Goal: Transaction & Acquisition: Purchase product/service

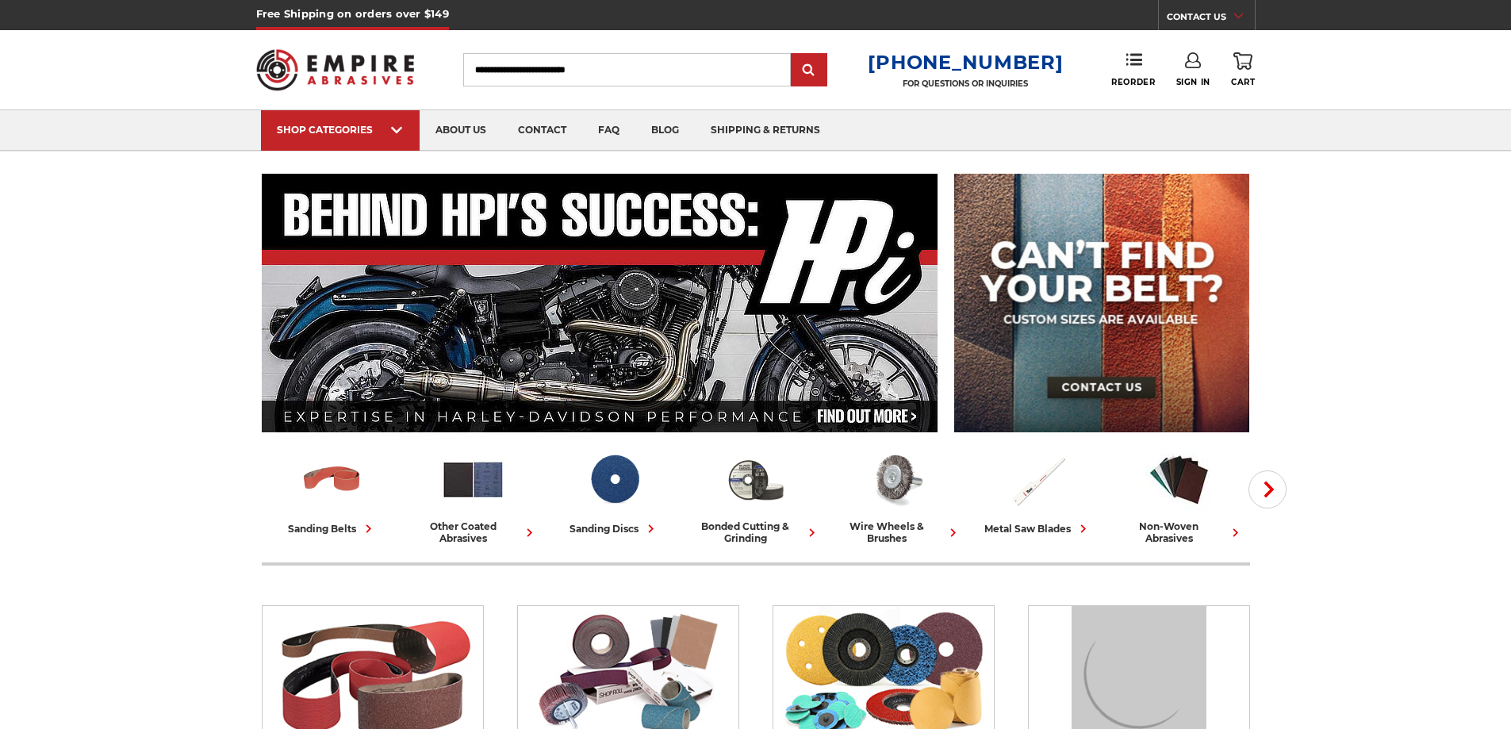
click at [611, 57] on input "Search" at bounding box center [627, 69] width 328 height 33
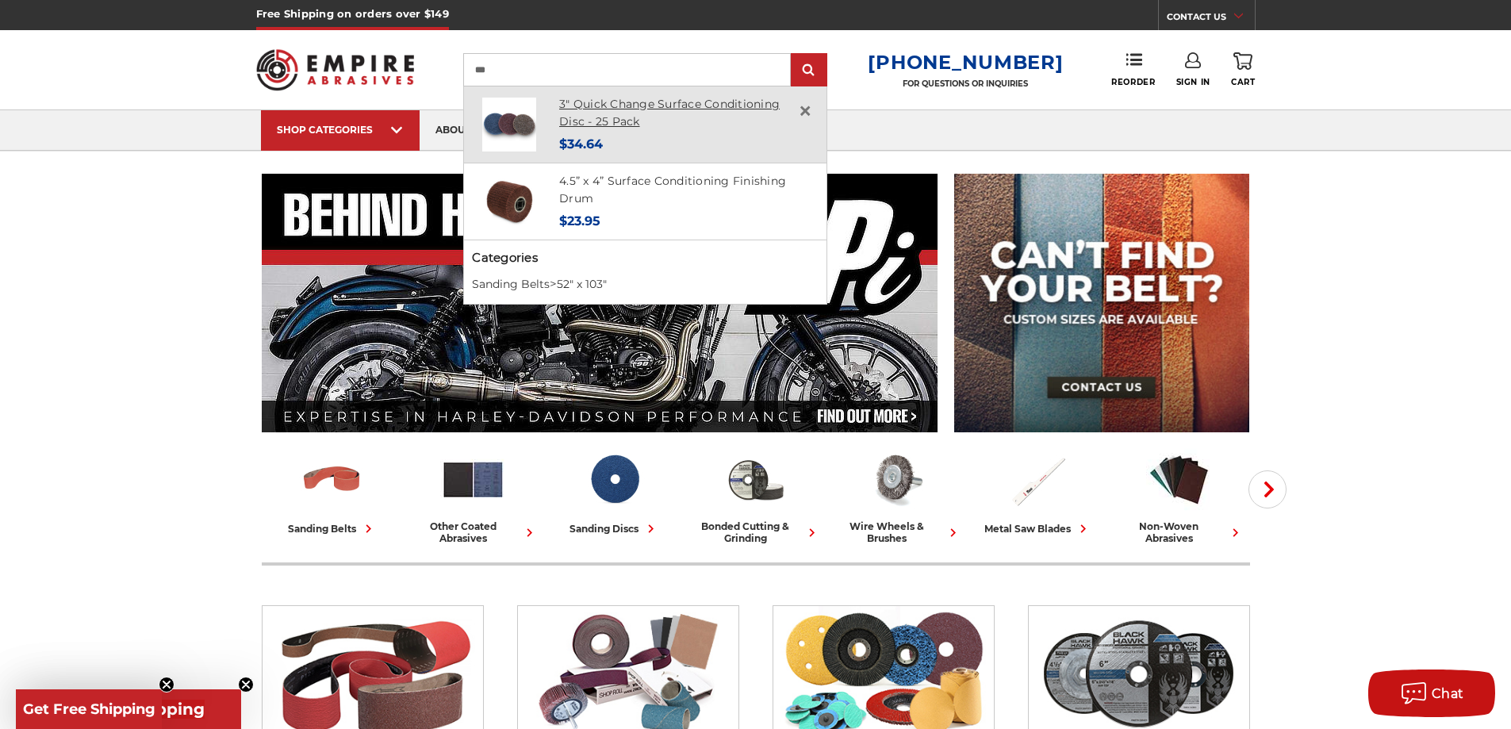
type input "***"
click at [611, 110] on link "3" Quick Change Surface Conditioning Disc - 25 Pack" at bounding box center [669, 113] width 221 height 33
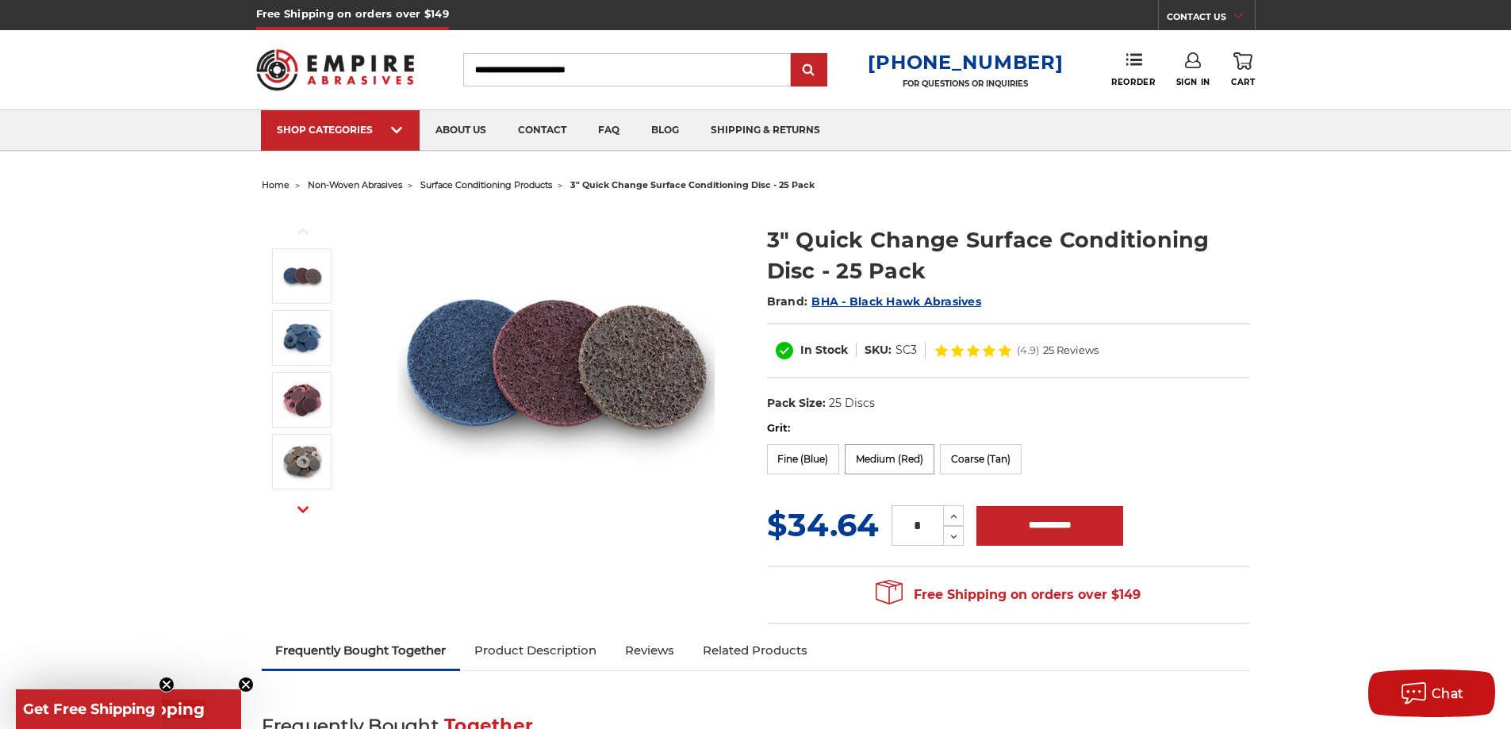
click at [908, 455] on label "Medium (Red)" at bounding box center [890, 459] width 90 height 30
click at [987, 468] on label "Coarse (Tan)" at bounding box center [981, 459] width 82 height 30
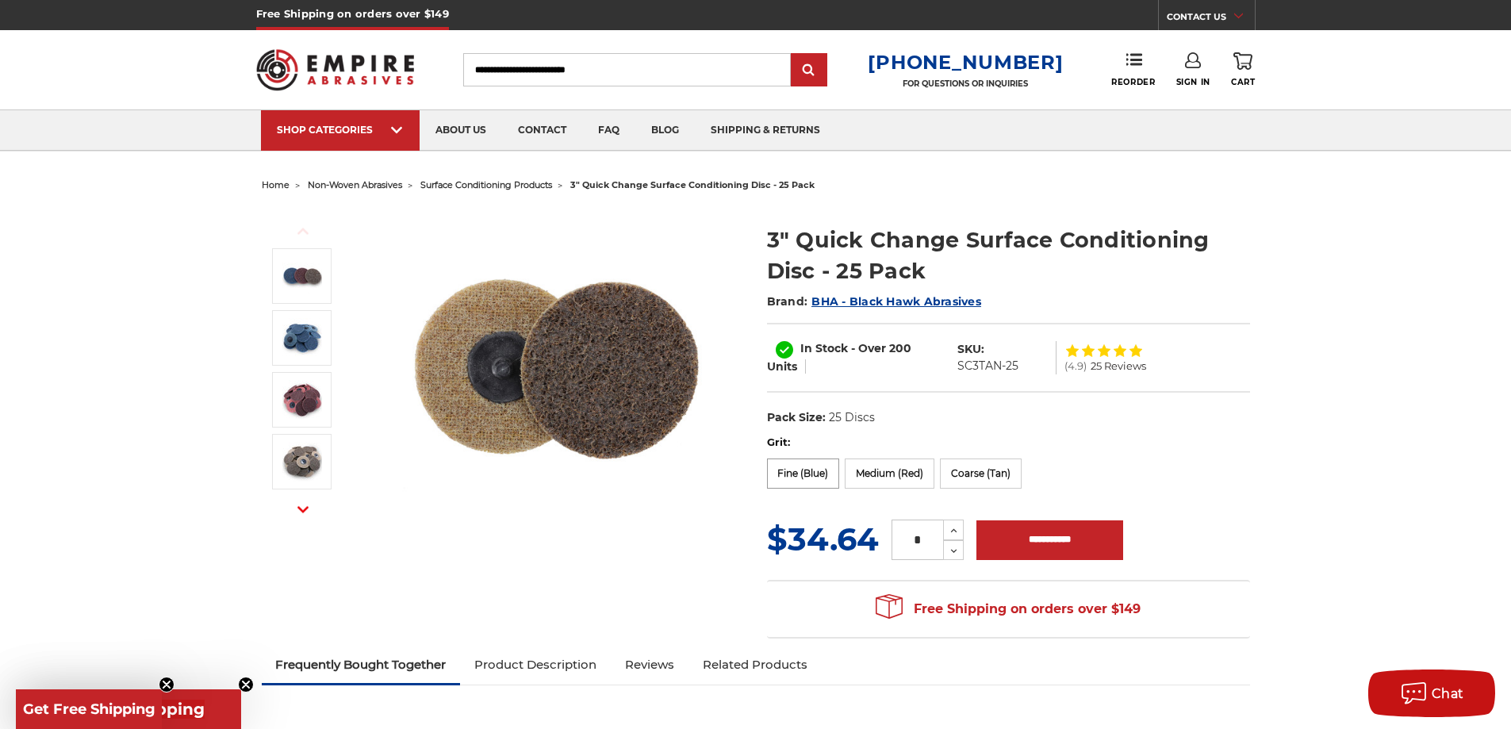
click at [800, 477] on label "Fine (Blue)" at bounding box center [803, 474] width 73 height 30
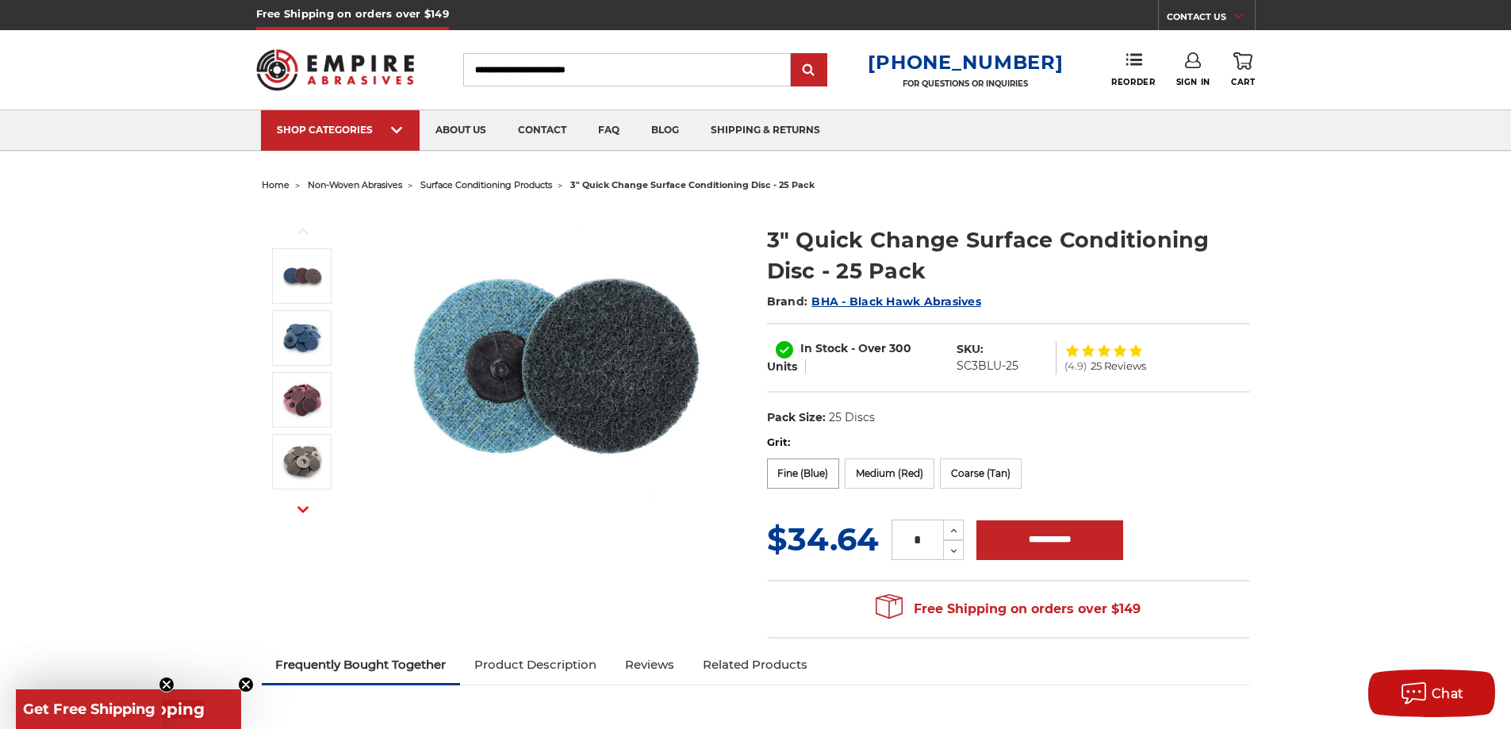
click at [777, 470] on label "Fine (Blue)" at bounding box center [803, 474] width 73 height 30
click at [817, 515] on form "Grit: Fine (Blue) Medium (Red) Coarse (Tan) MSRP: Was: Now: $34.64 (You save ) …" at bounding box center [1008, 499] width 483 height 129
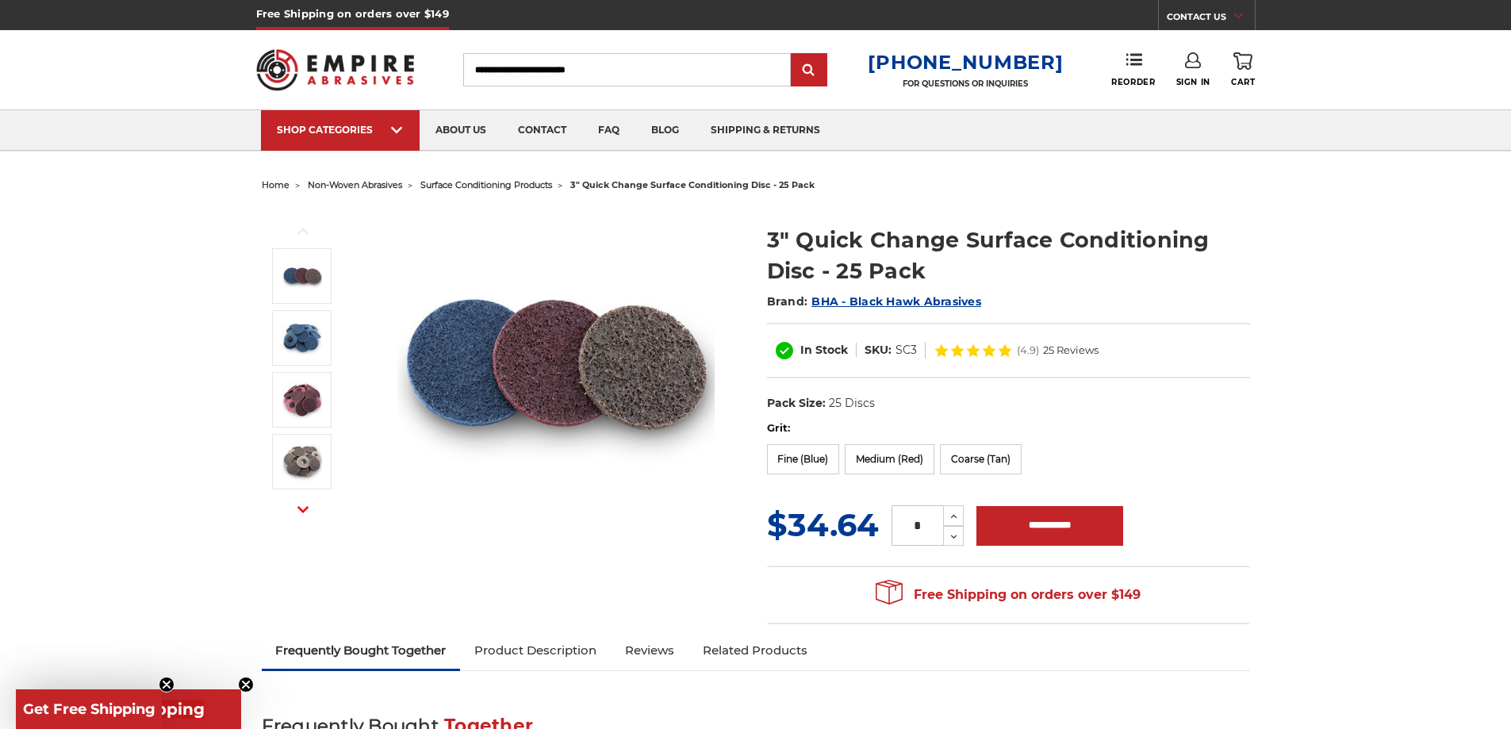
click at [866, 419] on dl "UPC: Pack Size: 25 Discs Size: 3" Tool: Die Grinder Material: Surface Condition…" at bounding box center [1008, 403] width 483 height 33
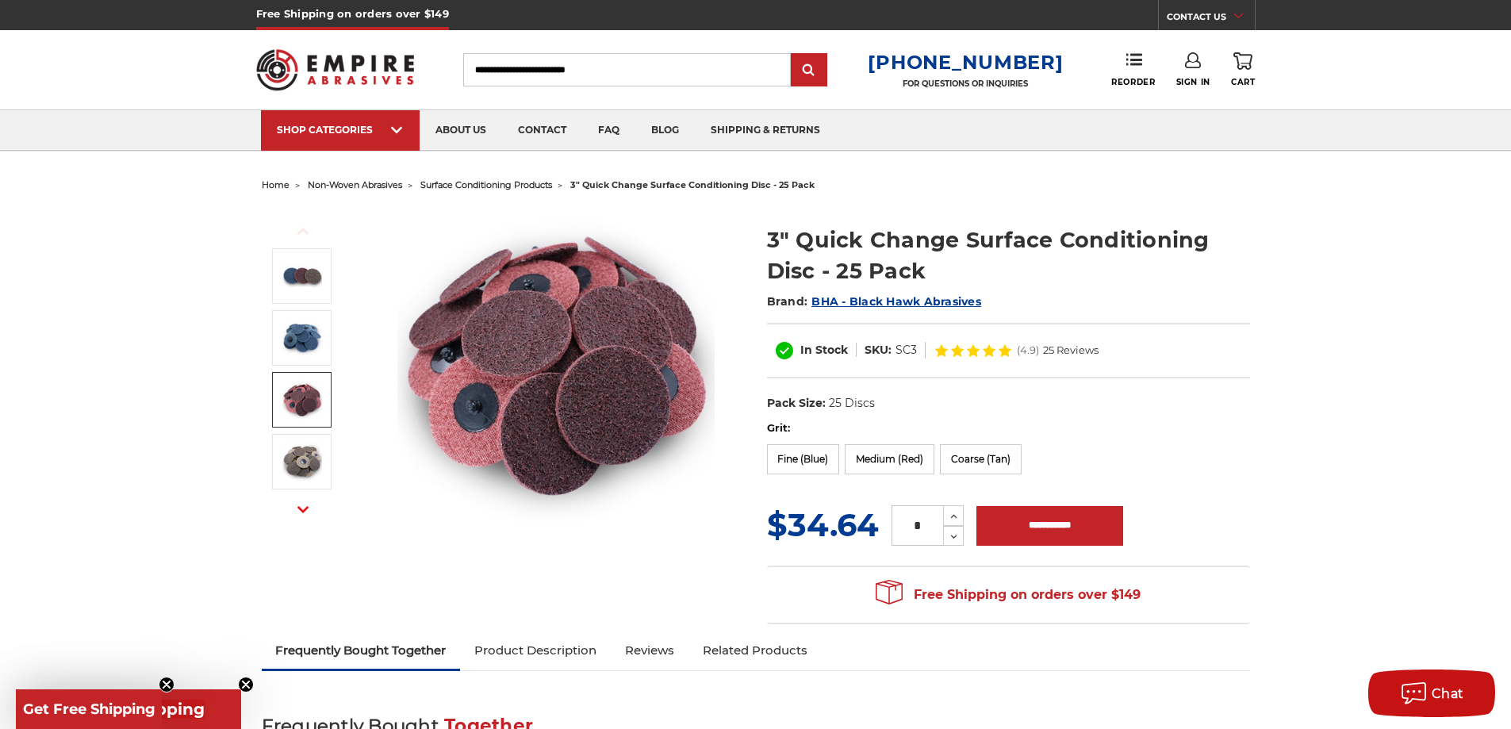
click at [933, 424] on label "Grit:" at bounding box center [1008, 429] width 483 height 16
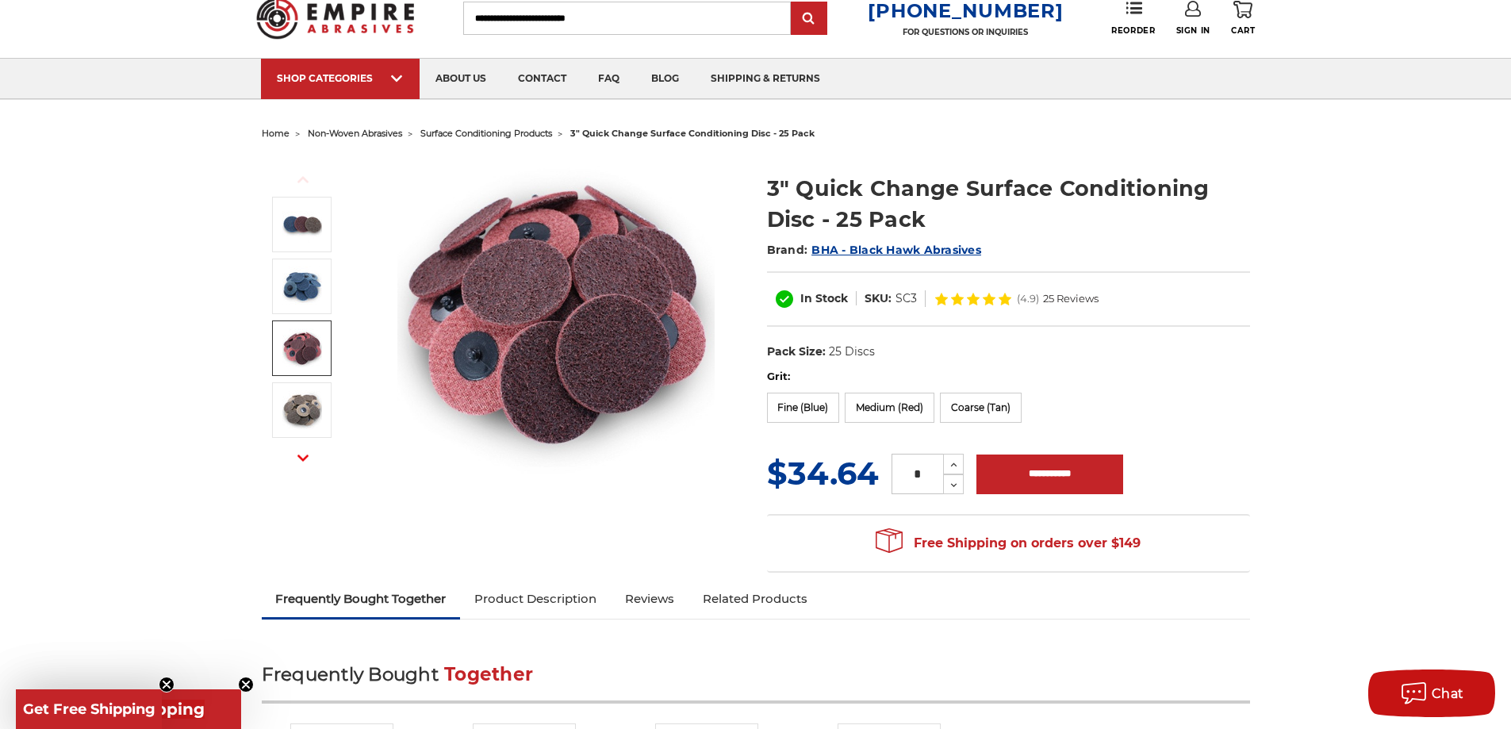
scroll to position [79, 0]
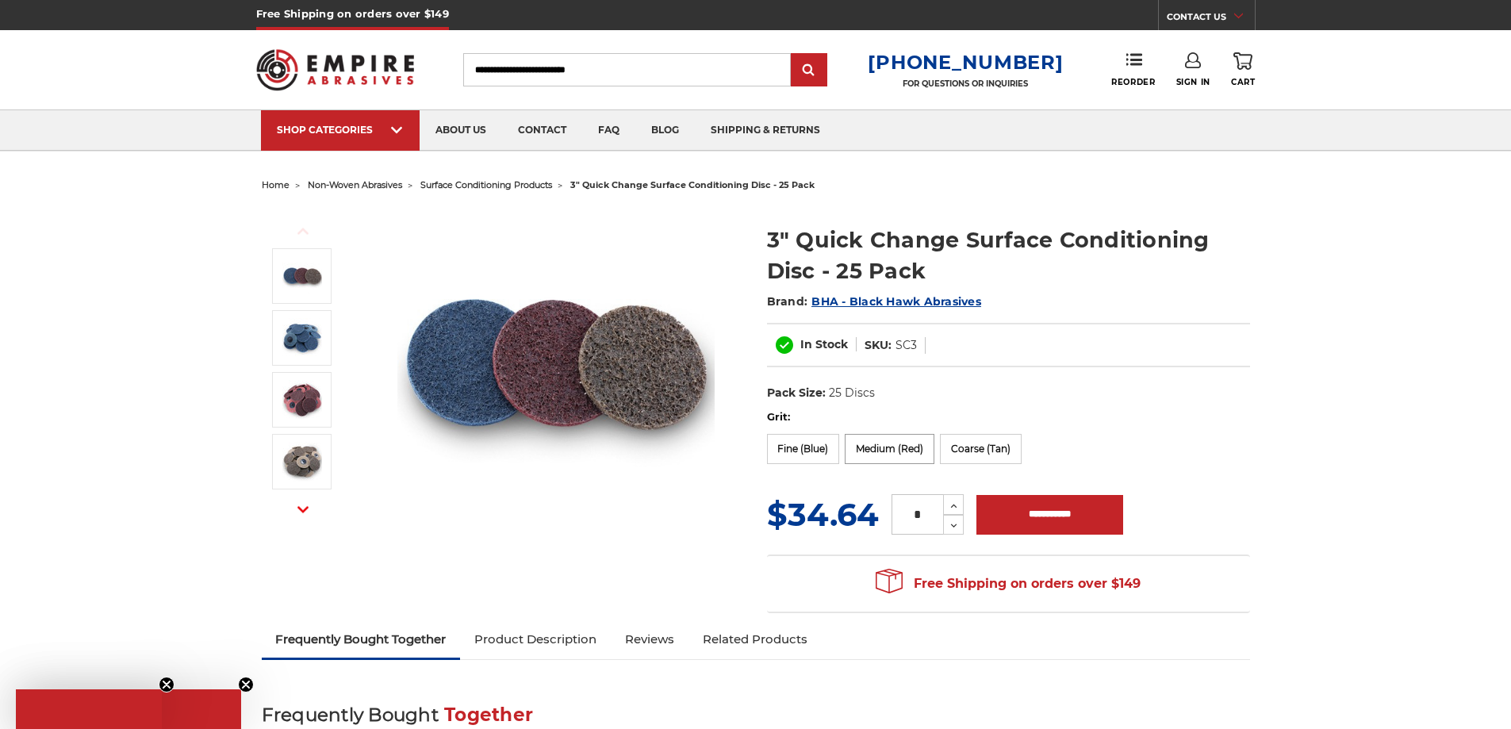
click at [885, 451] on label "Medium (Red)" at bounding box center [890, 449] width 90 height 30
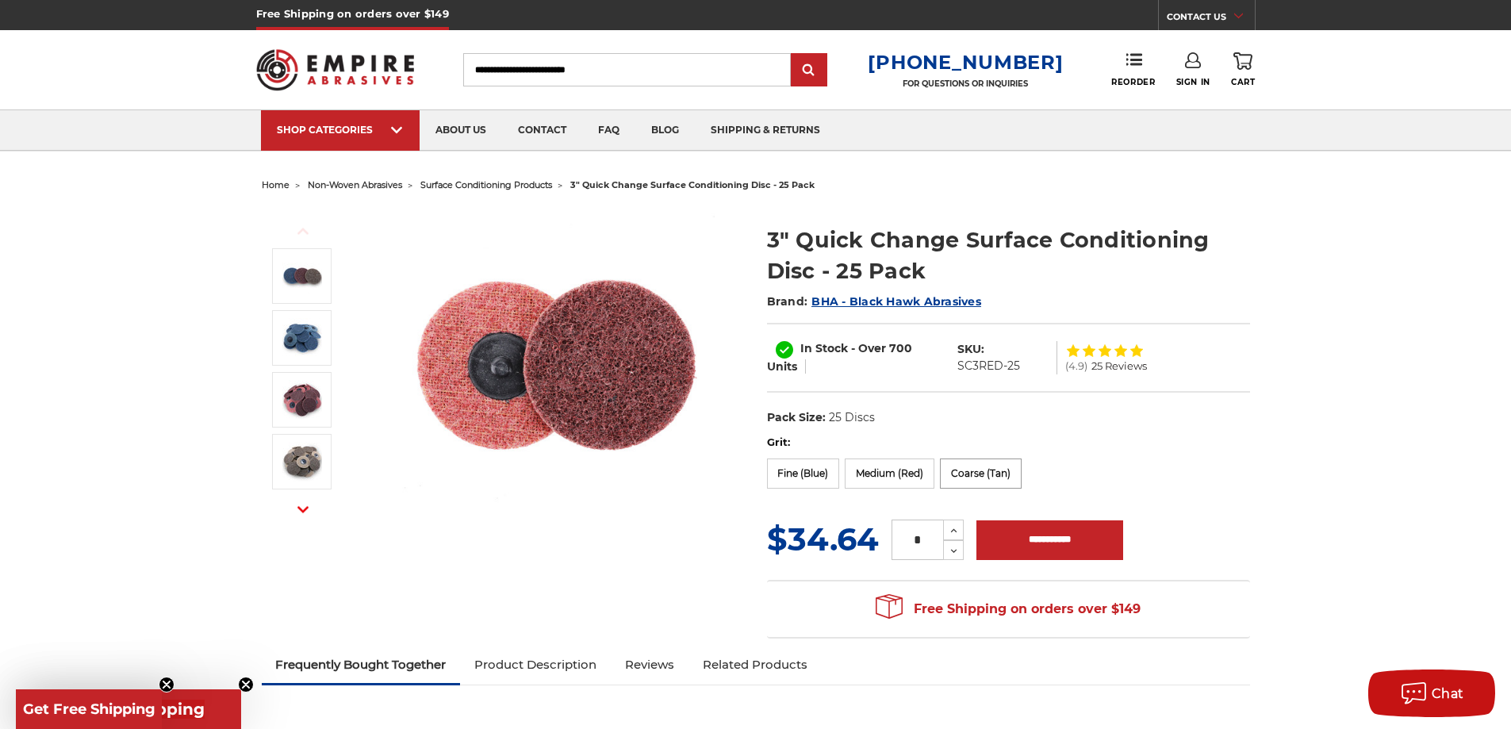
click at [979, 482] on label "Coarse (Tan)" at bounding box center [981, 474] width 82 height 30
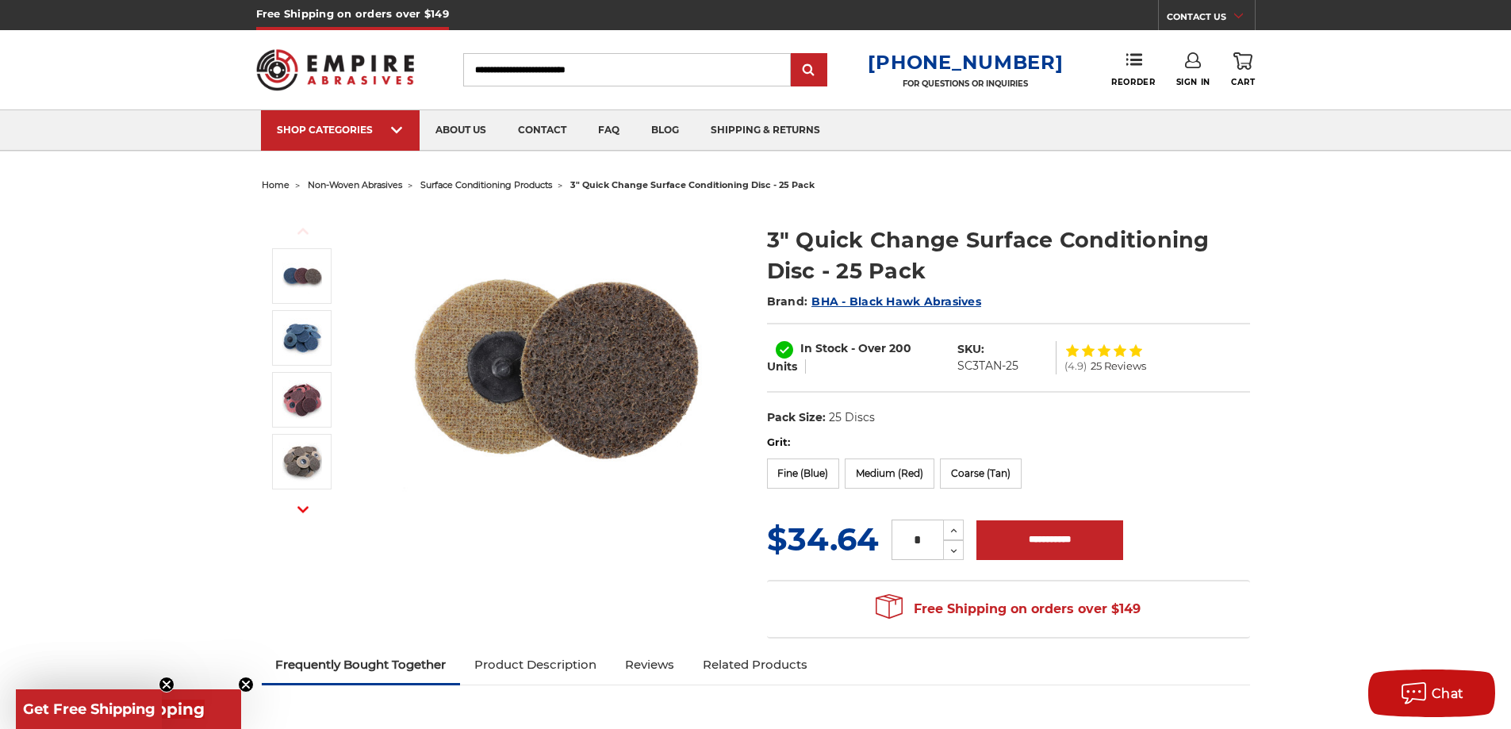
click at [903, 499] on form "Grit: Fine (Blue) Medium (Red) Coarse (Tan) MSRP: Was: Now: $34.64 (You save ) …" at bounding box center [1008, 499] width 483 height 129
click at [888, 480] on label "Medium (Red)" at bounding box center [890, 474] width 90 height 30
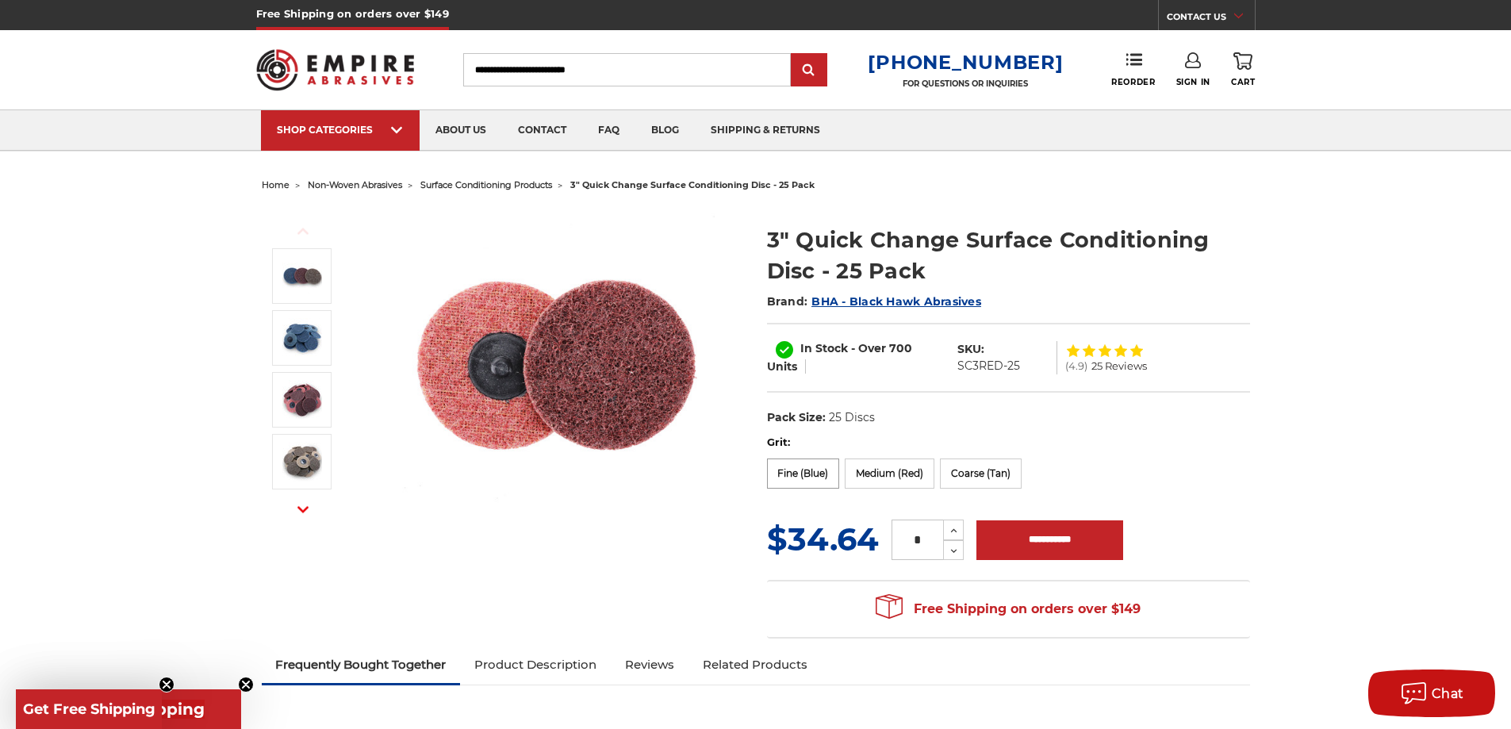
click at [785, 481] on label "Fine (Blue)" at bounding box center [803, 474] width 73 height 30
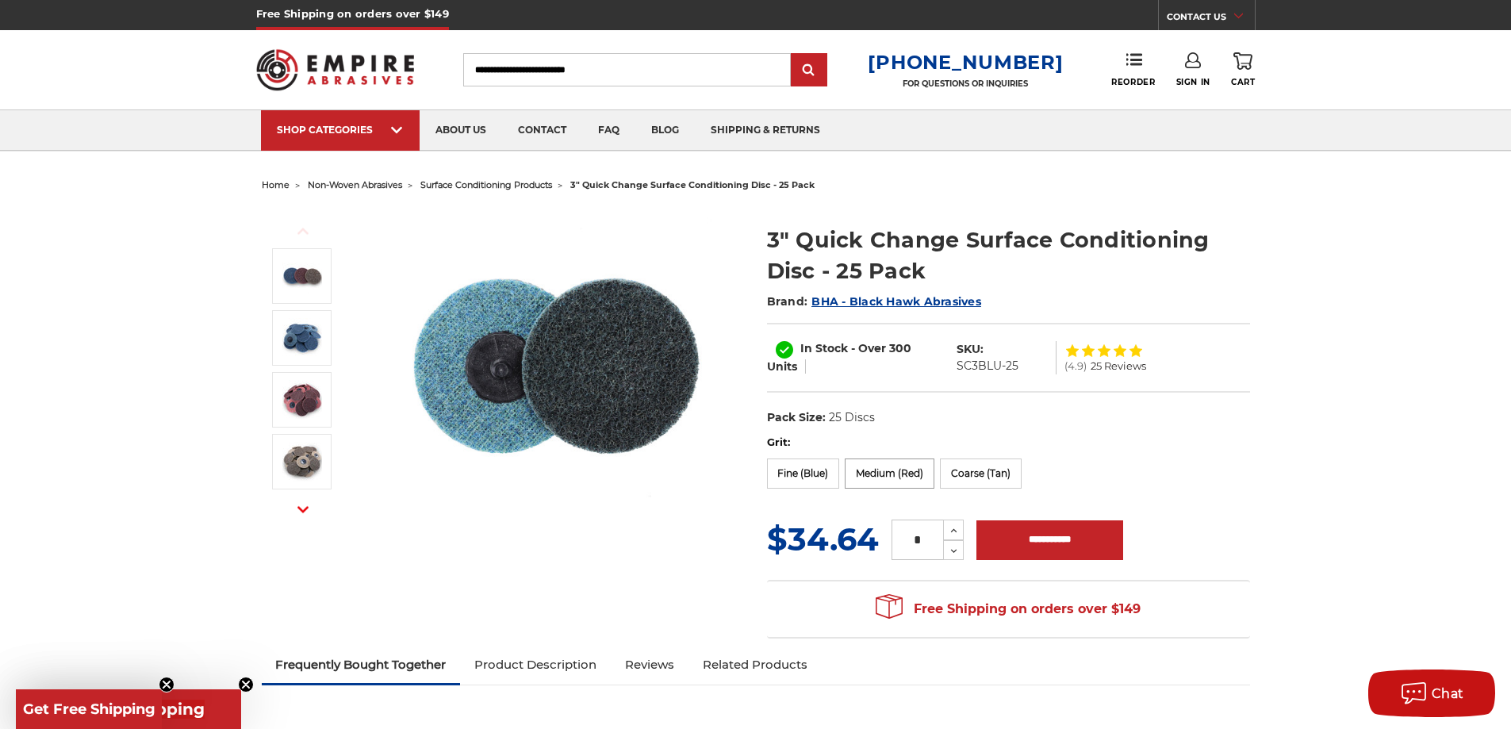
click at [896, 477] on label "Medium (Red)" at bounding box center [890, 474] width 90 height 30
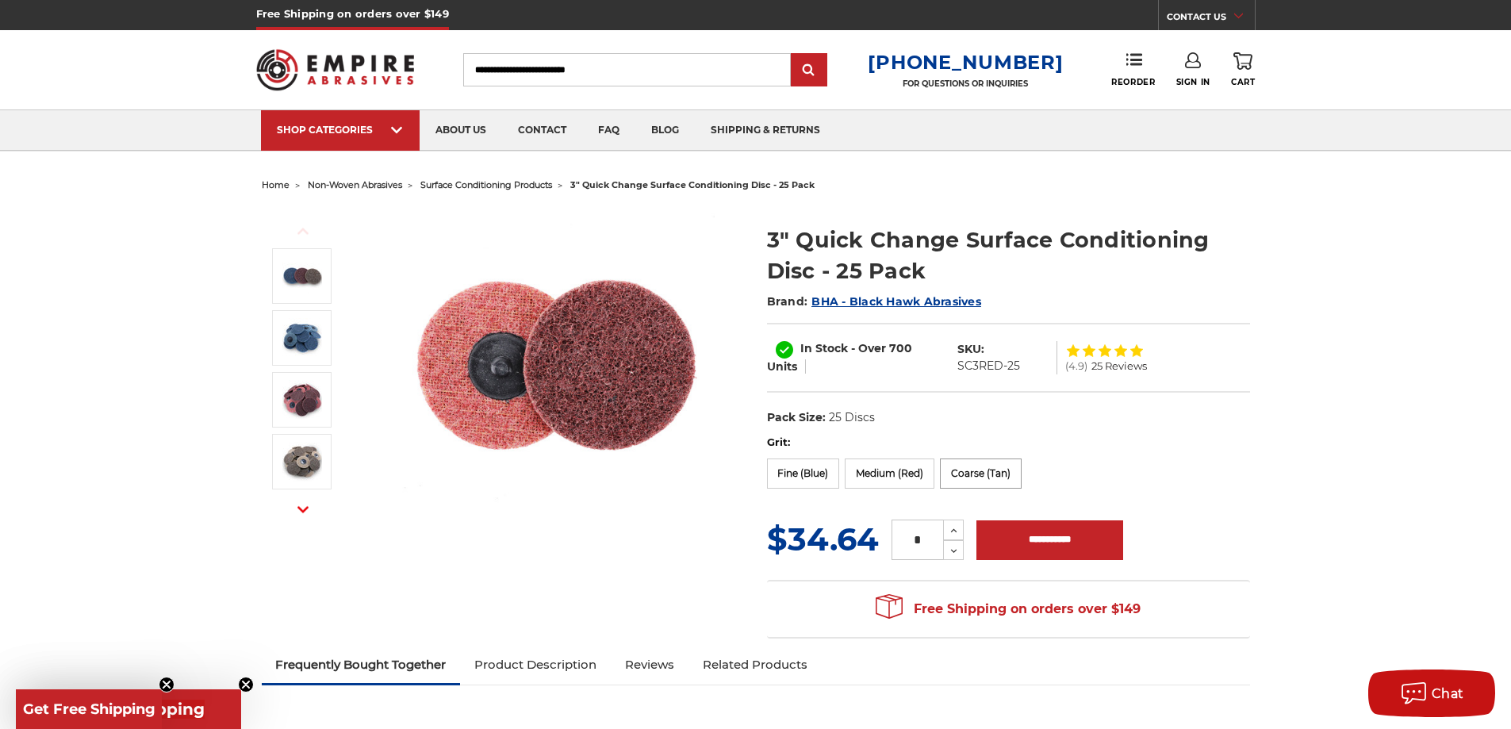
click at [1009, 474] on label "Coarse (Tan)" at bounding box center [981, 474] width 82 height 30
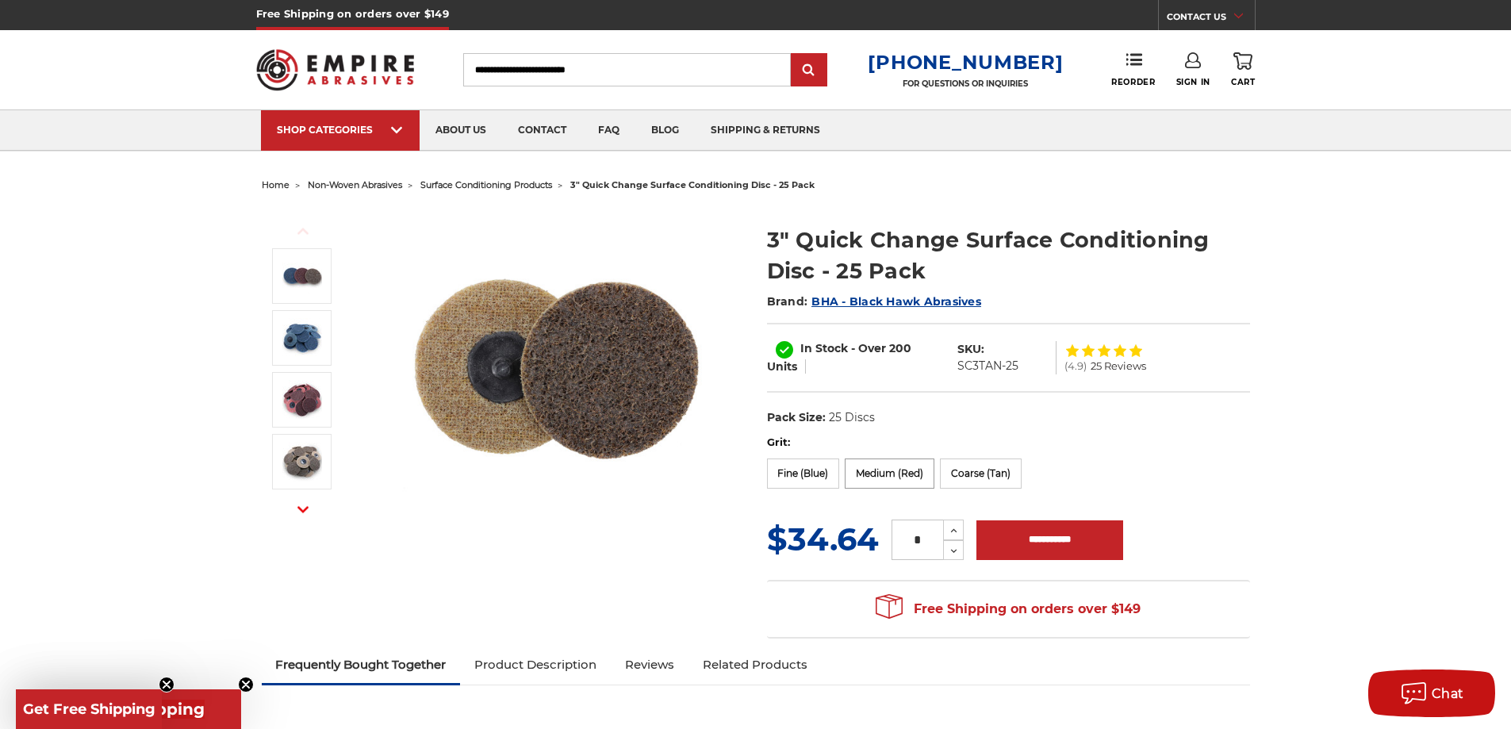
click at [918, 479] on label "Medium (Red)" at bounding box center [890, 474] width 90 height 30
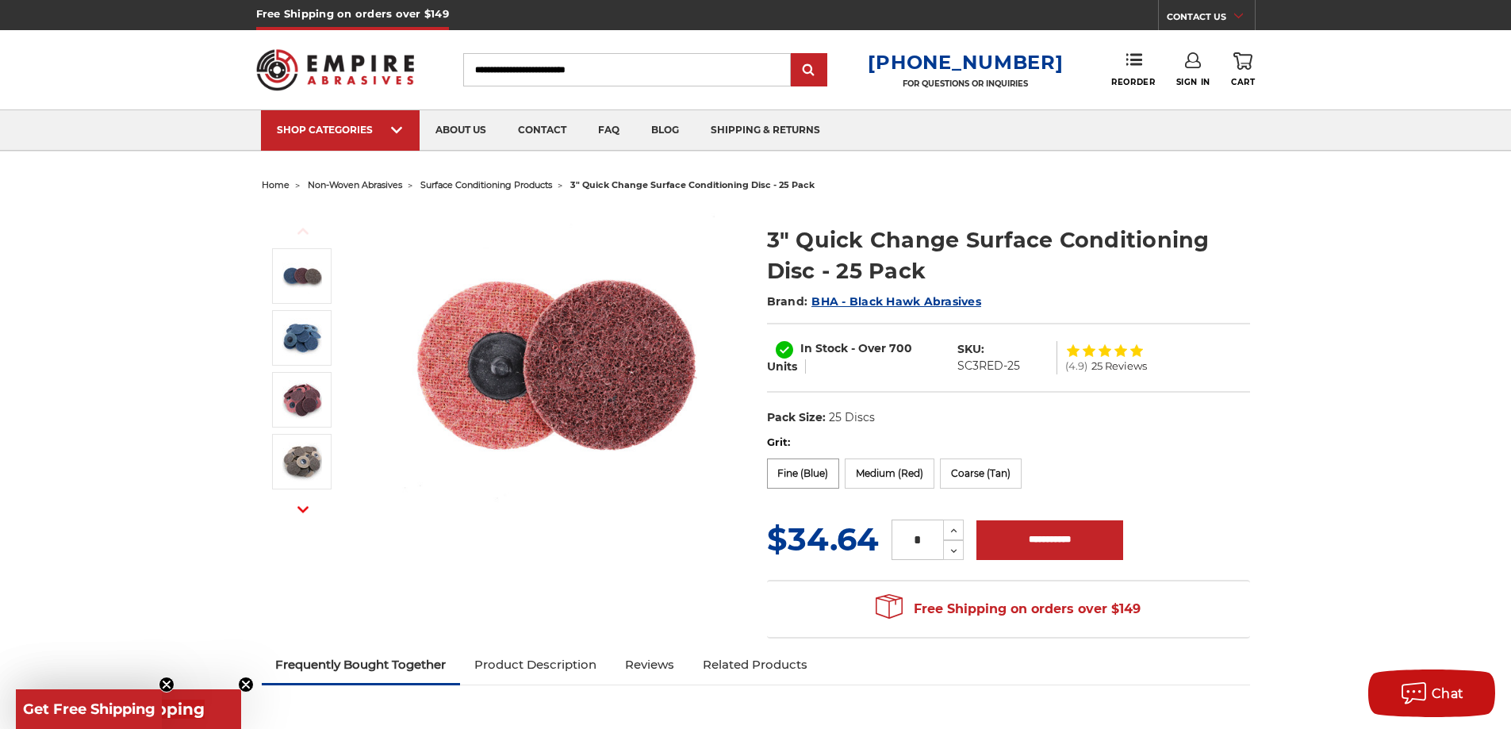
click at [797, 478] on label "Fine (Blue)" at bounding box center [803, 474] width 73 height 30
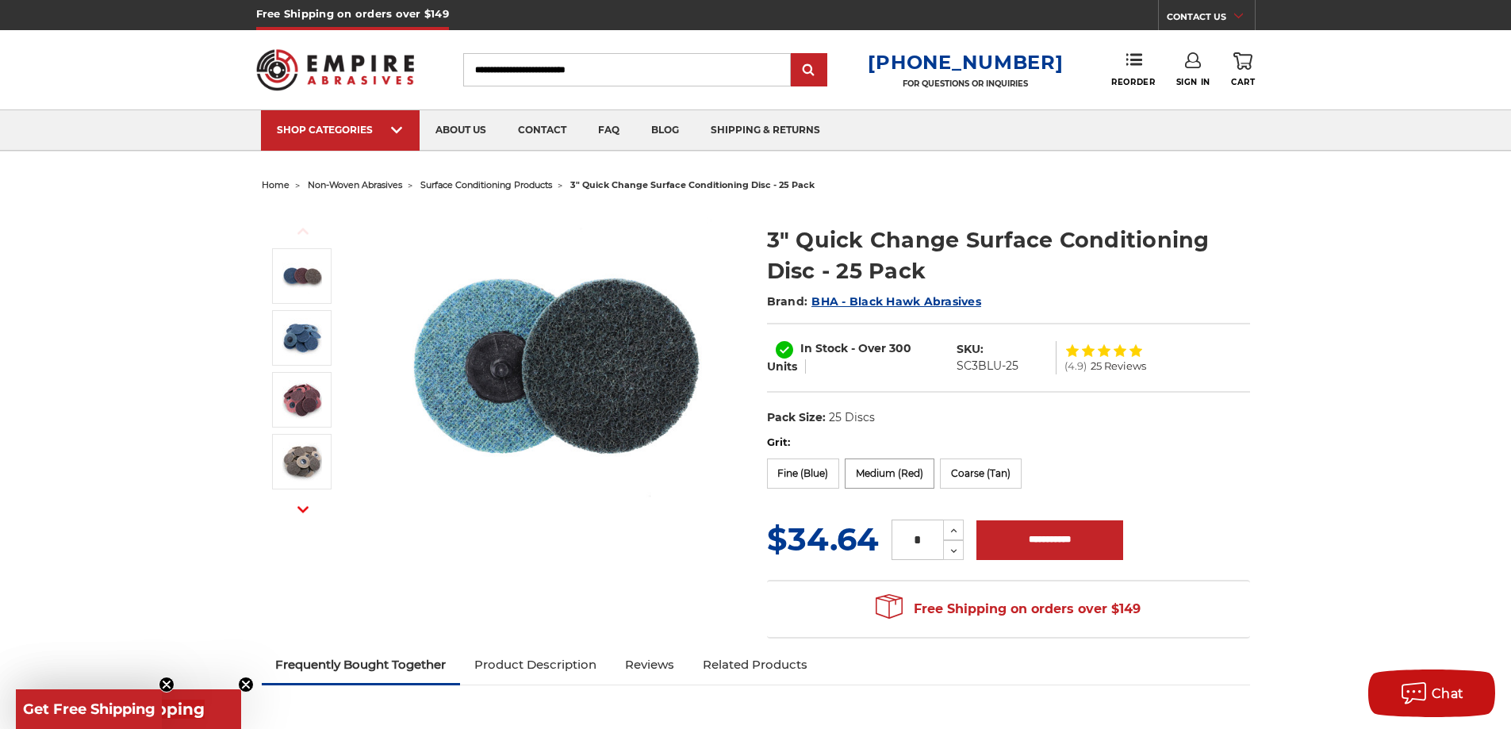
click at [872, 475] on label "Medium (Red)" at bounding box center [890, 474] width 90 height 30
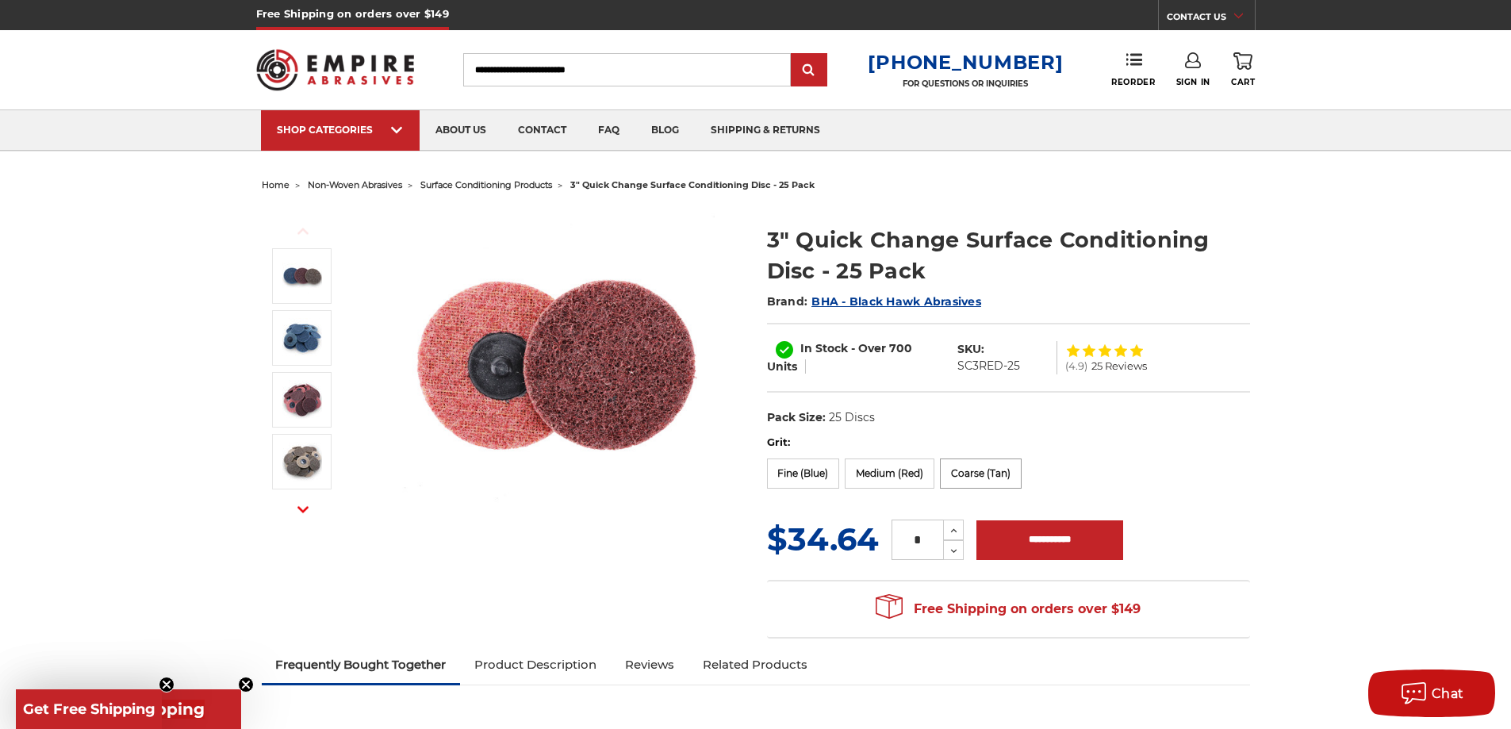
click at [995, 482] on label "Coarse (Tan)" at bounding box center [981, 474] width 82 height 30
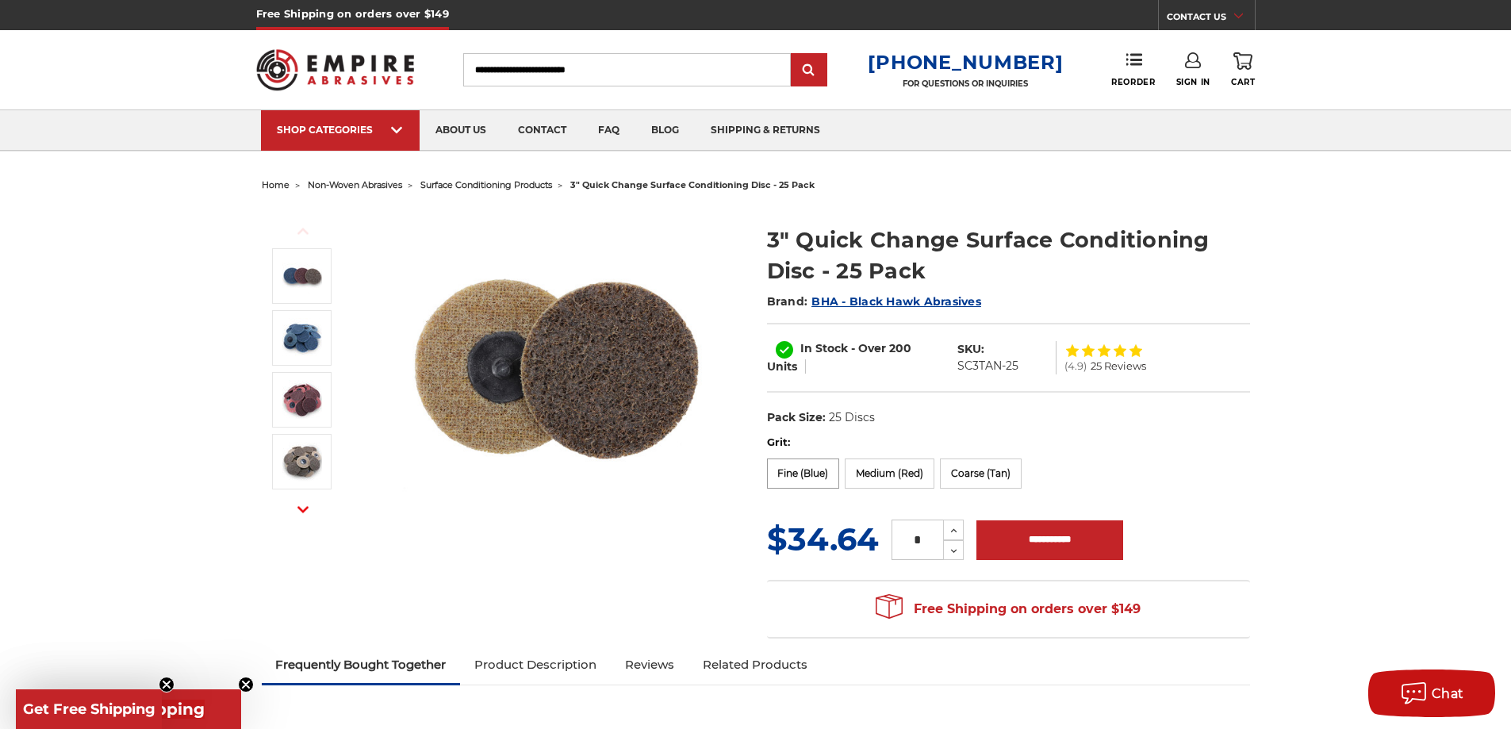
click at [811, 483] on label "Fine (Blue)" at bounding box center [803, 474] width 73 height 30
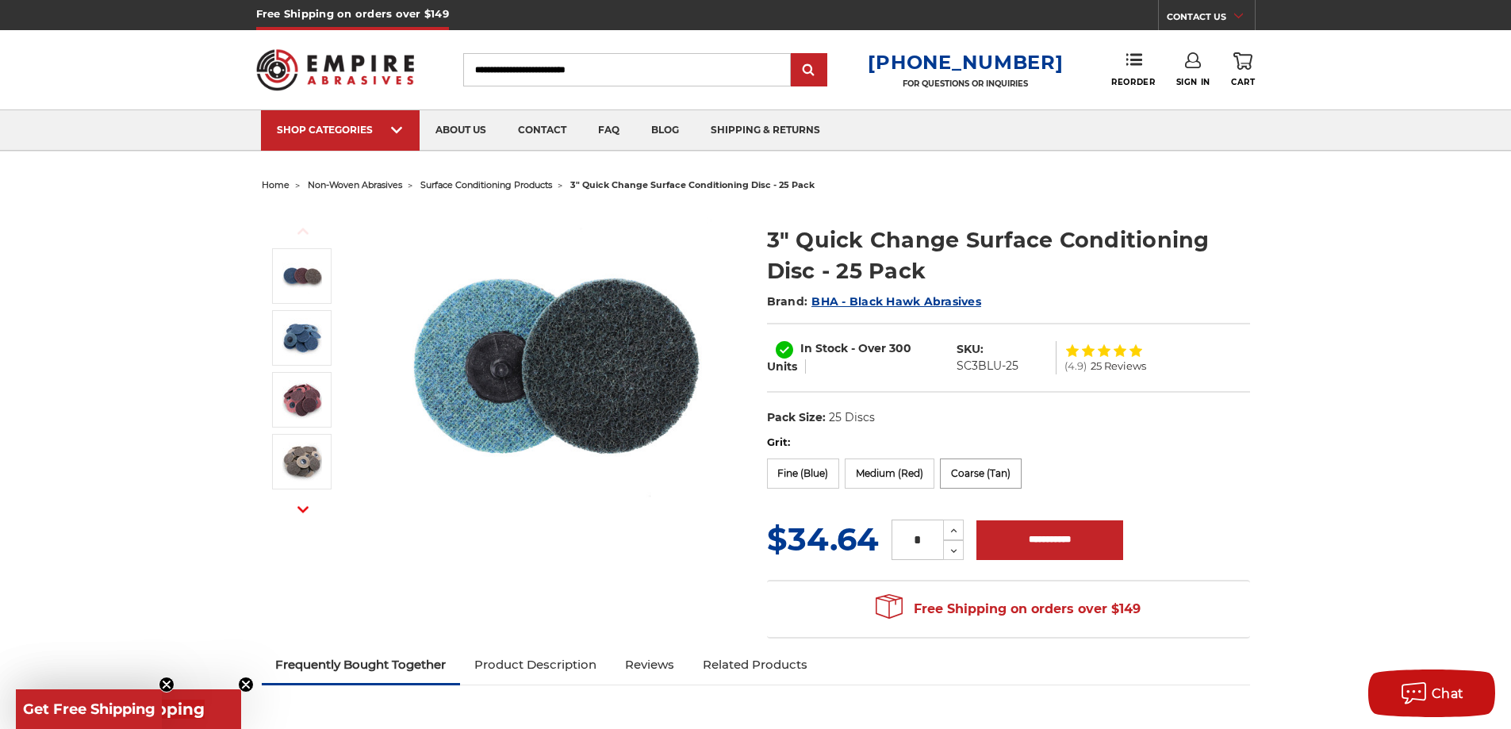
click at [947, 471] on label "Coarse (Tan)" at bounding box center [981, 474] width 82 height 30
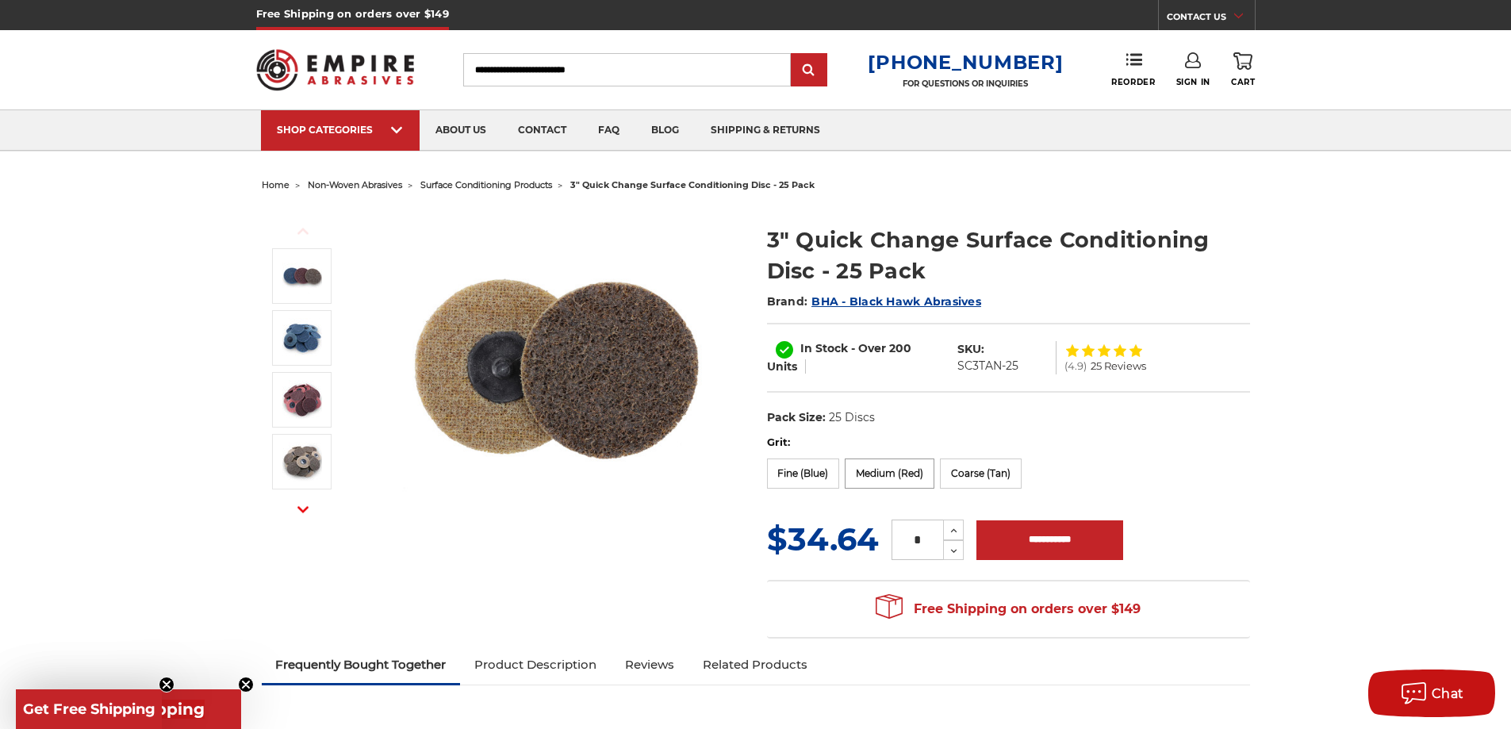
drag, startPoint x: 850, startPoint y: 478, endPoint x: 866, endPoint y: 478, distance: 16.7
click at [852, 478] on label "Medium (Red)" at bounding box center [890, 474] width 90 height 30
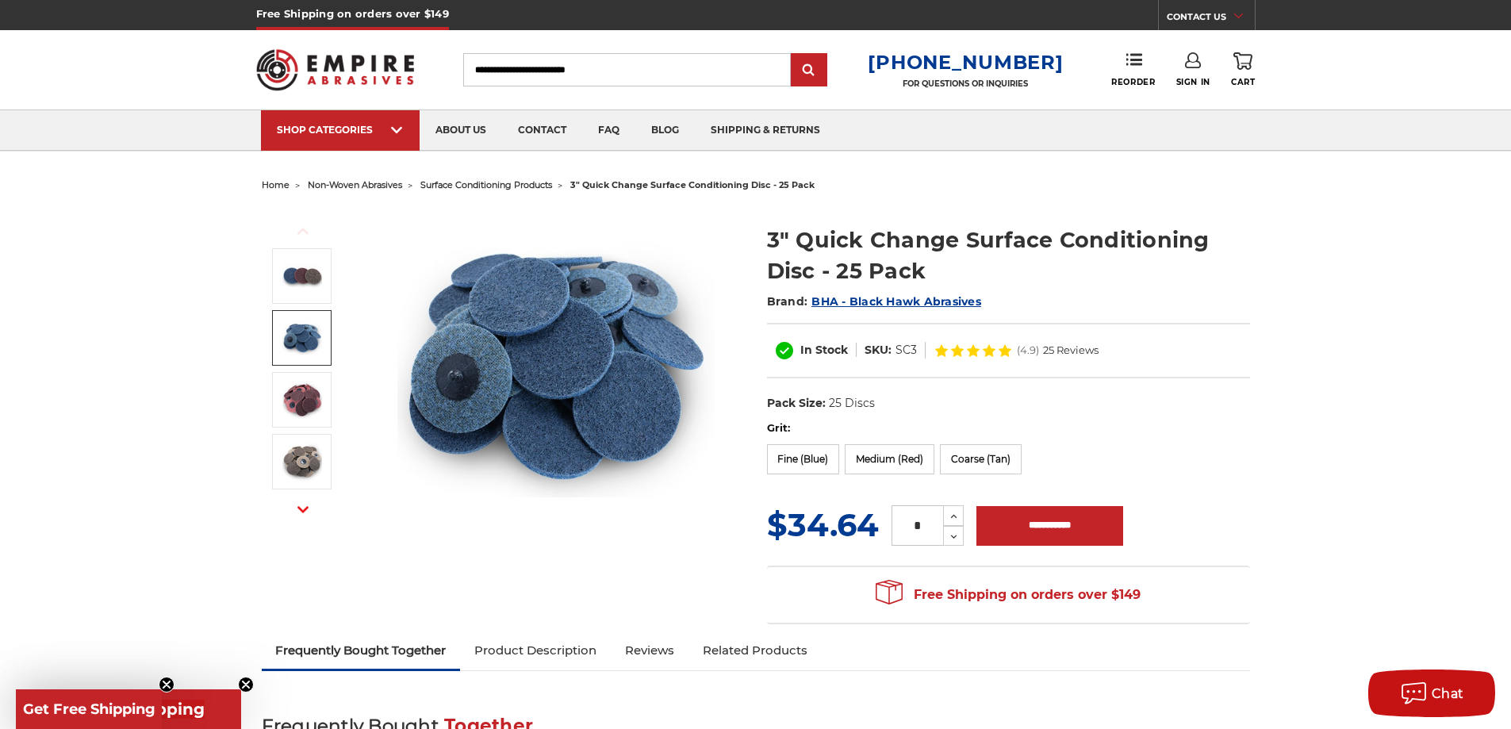
click at [286, 343] on img at bounding box center [302, 338] width 40 height 40
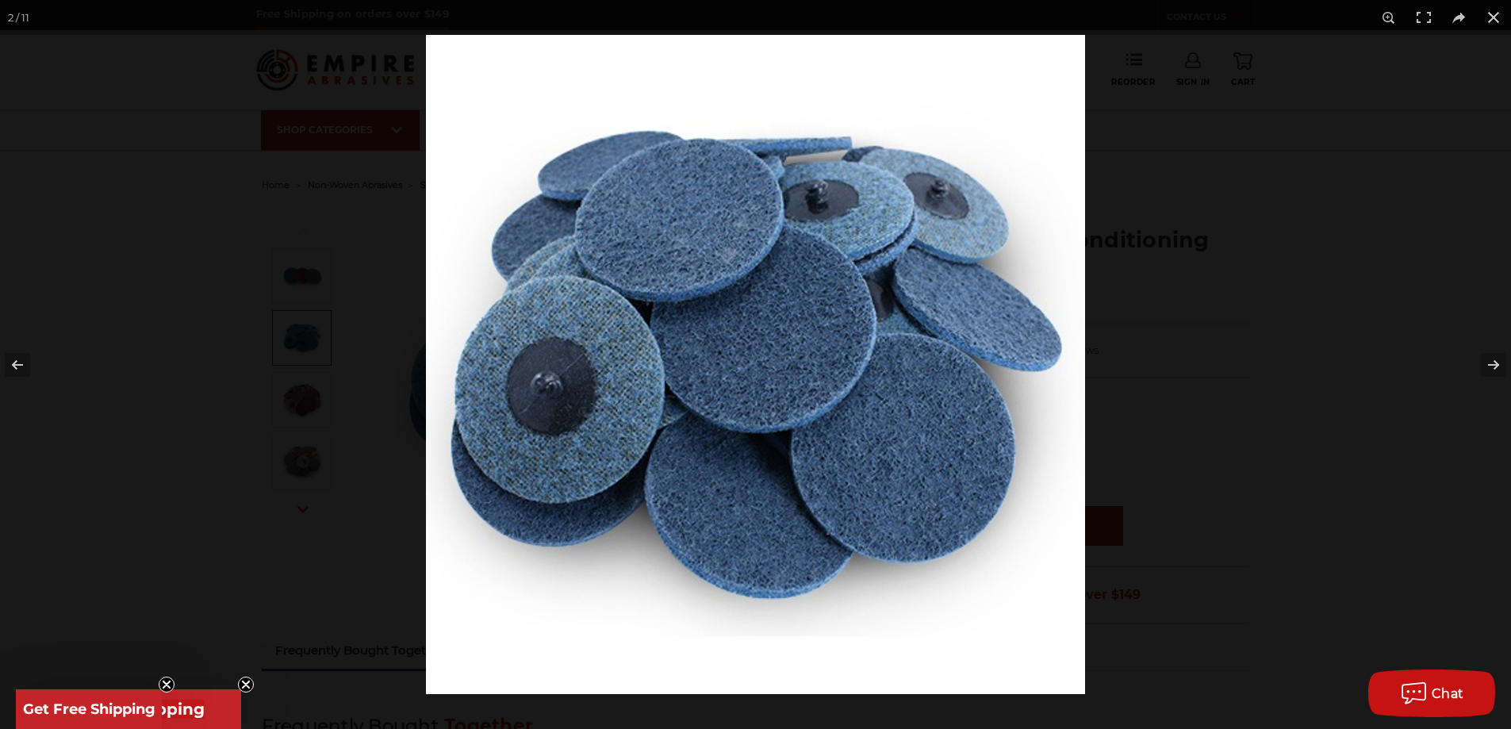
click at [298, 401] on div at bounding box center [755, 364] width 1511 height 729
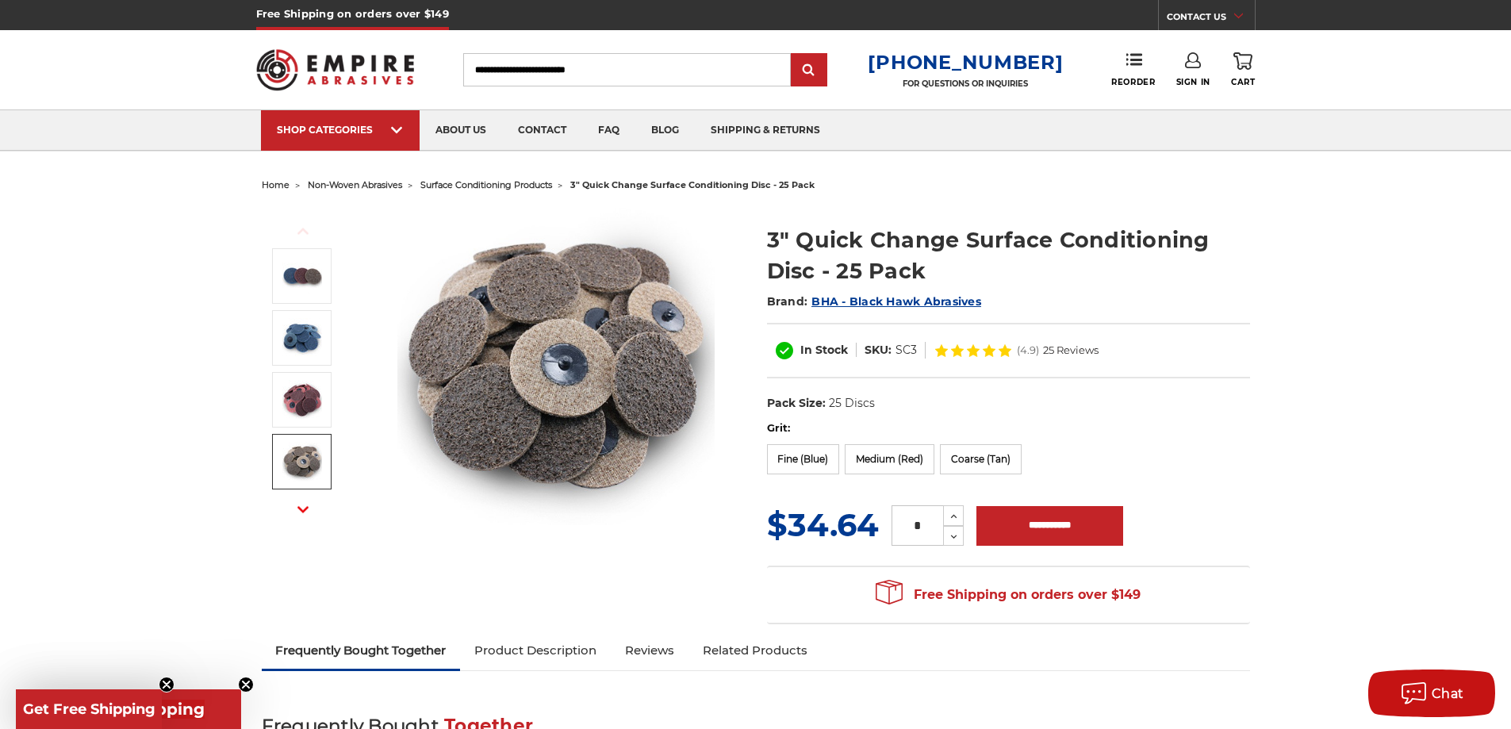
click at [298, 510] on icon "button" at bounding box center [303, 509] width 11 height 11
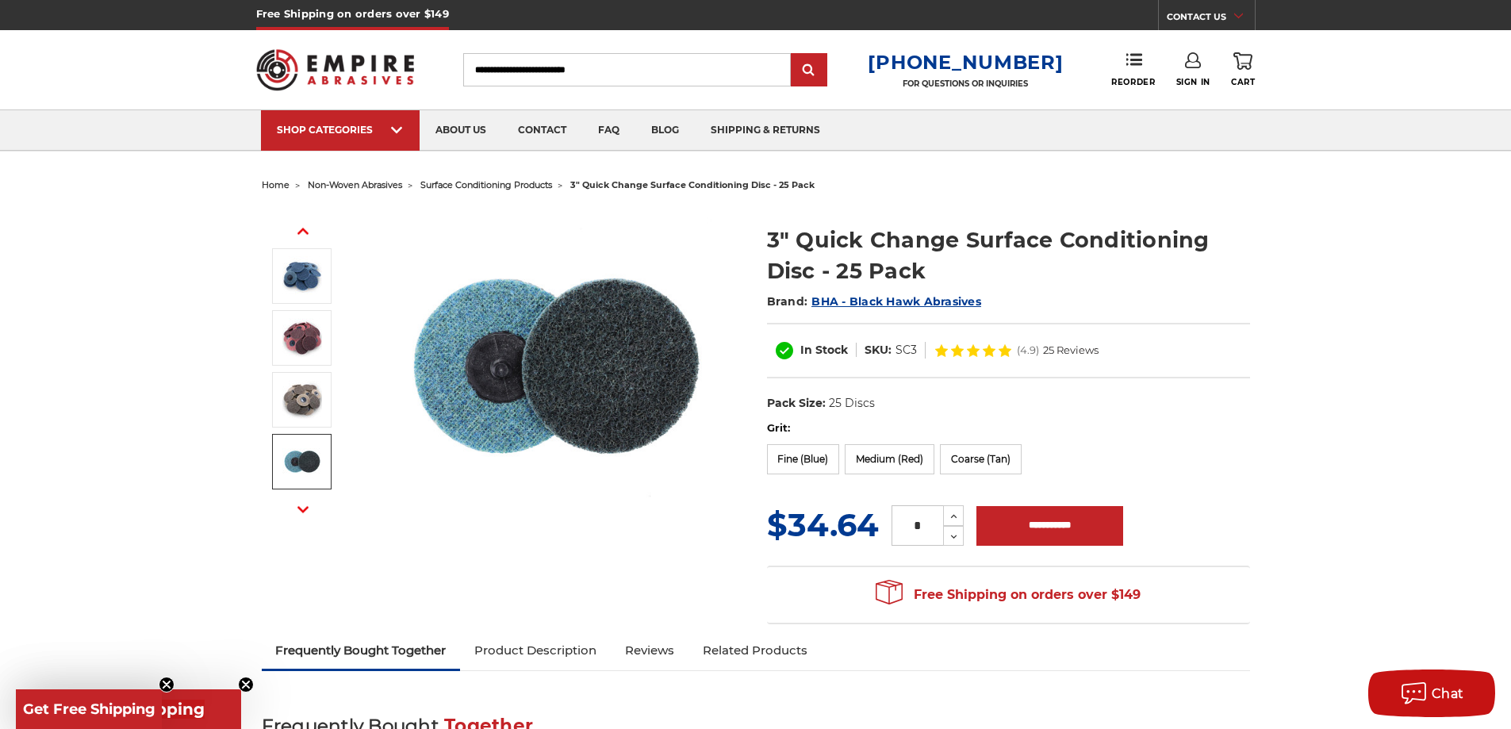
click at [296, 516] on button "Next" at bounding box center [303, 510] width 38 height 34
click at [298, 516] on button "Next" at bounding box center [303, 510] width 38 height 34
click at [300, 513] on icon "button" at bounding box center [303, 509] width 11 height 11
click at [291, 498] on button "Next" at bounding box center [303, 510] width 38 height 34
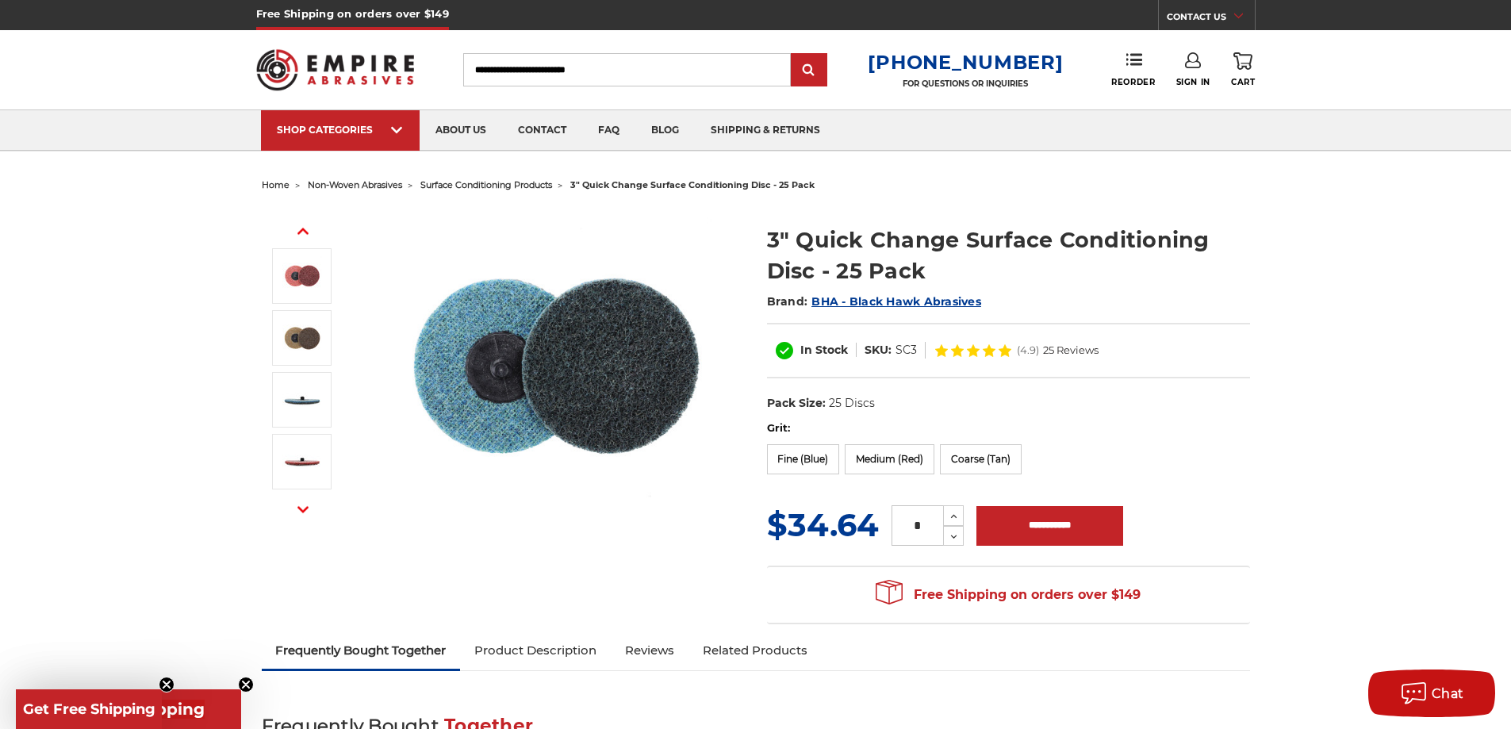
click at [294, 501] on button "Next" at bounding box center [303, 510] width 38 height 34
click at [277, 494] on li at bounding box center [302, 464] width 89 height 62
click at [293, 511] on button "Next" at bounding box center [303, 510] width 38 height 34
click at [294, 509] on button "Next" at bounding box center [303, 510] width 38 height 34
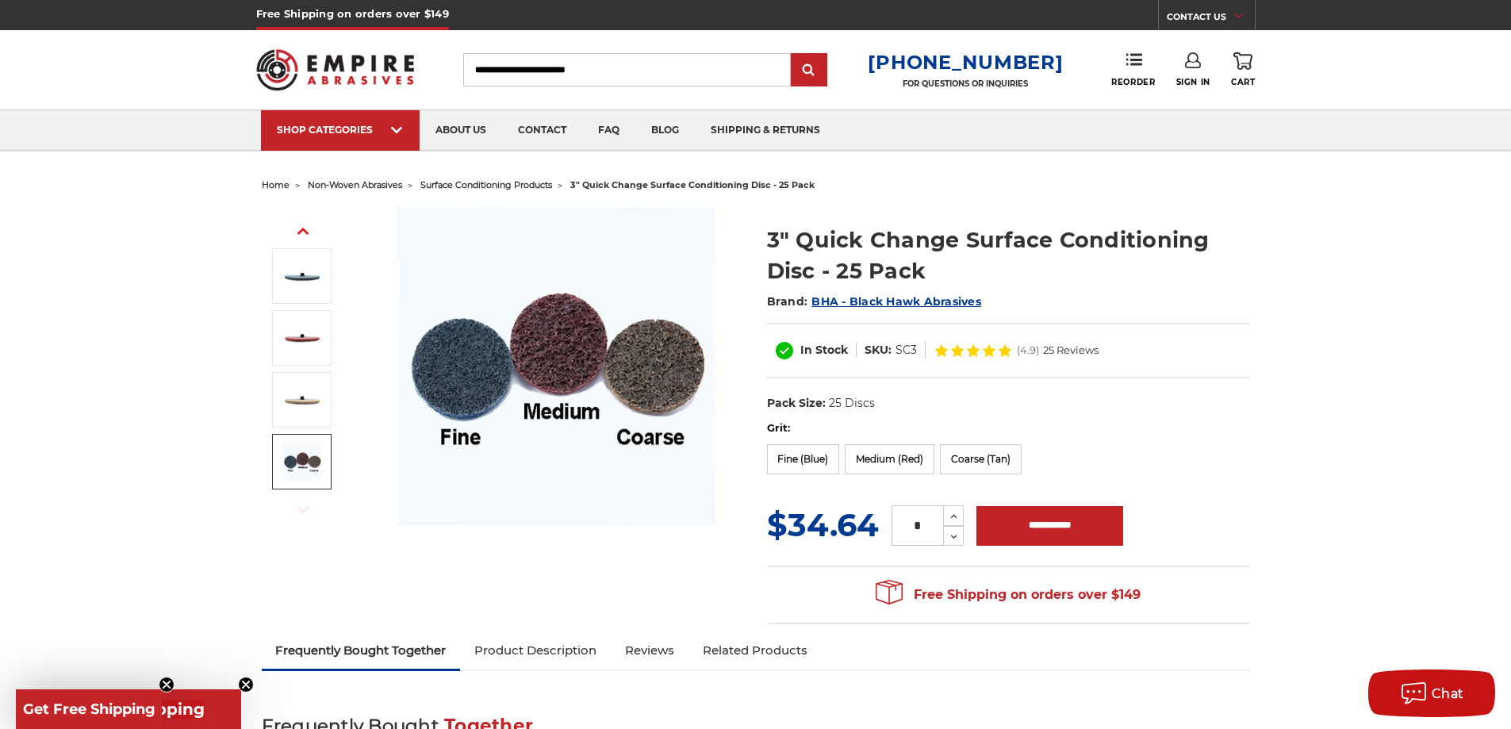
click at [298, 462] on img at bounding box center [302, 462] width 40 height 40
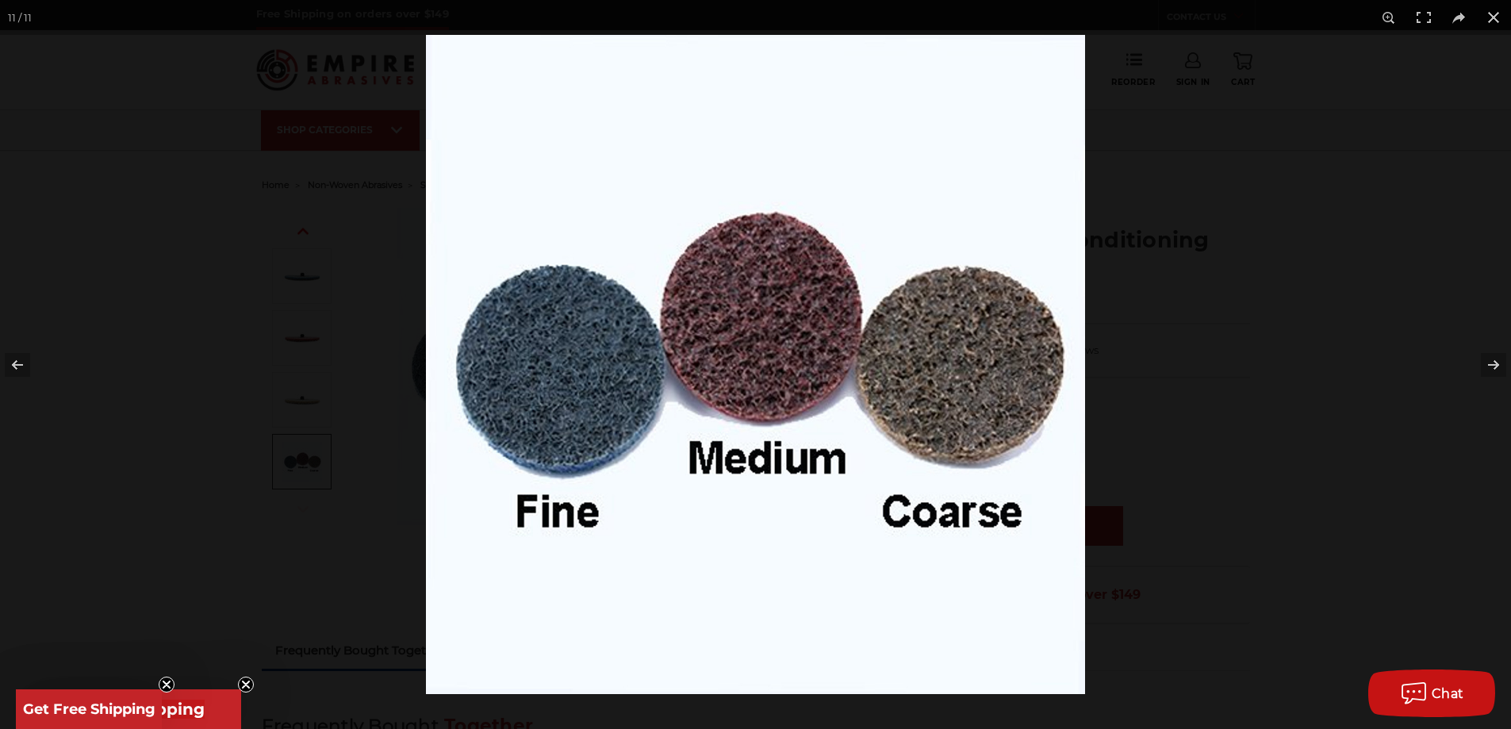
click at [361, 348] on div at bounding box center [755, 364] width 1511 height 729
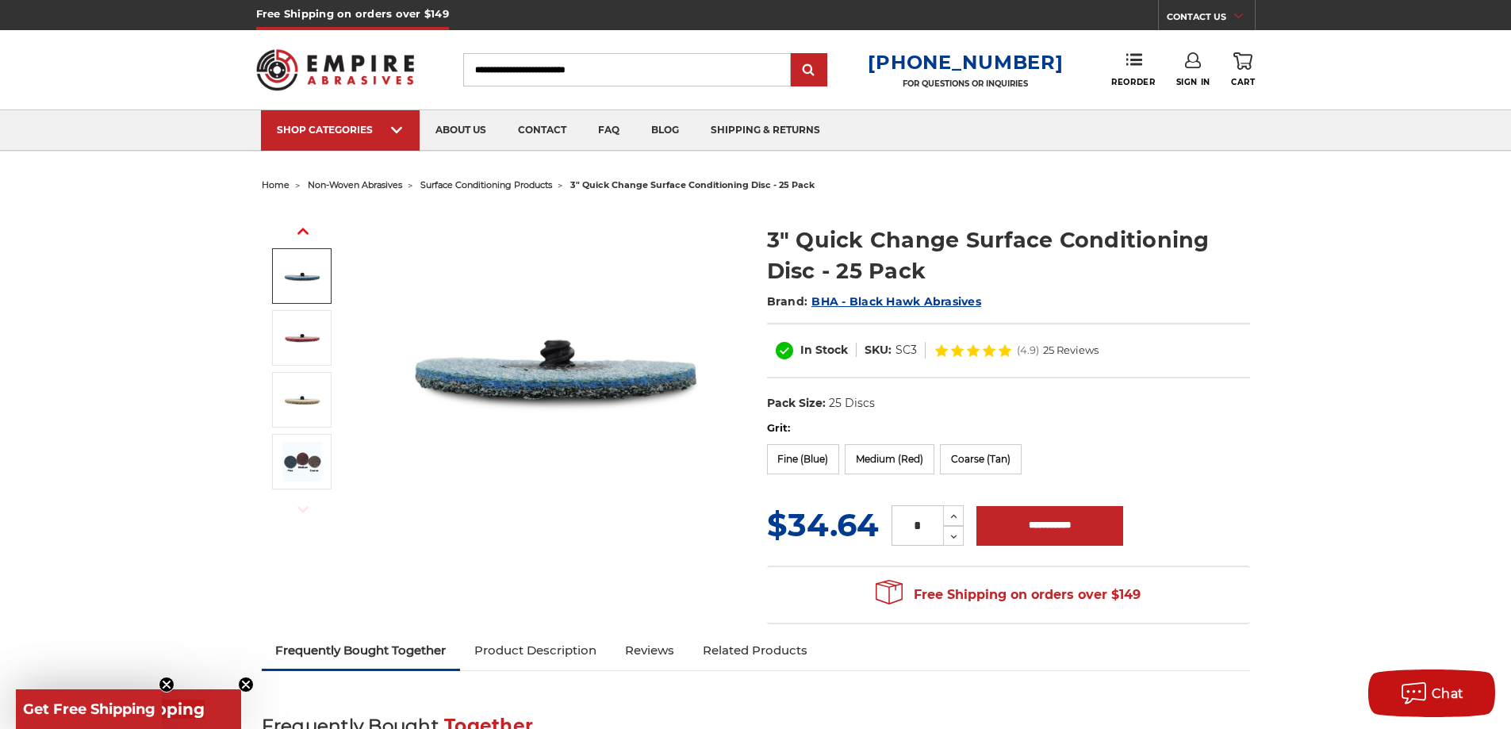
click at [304, 226] on icon "button" at bounding box center [303, 230] width 11 height 11
click at [878, 453] on label "Medium (Red)" at bounding box center [890, 459] width 90 height 30
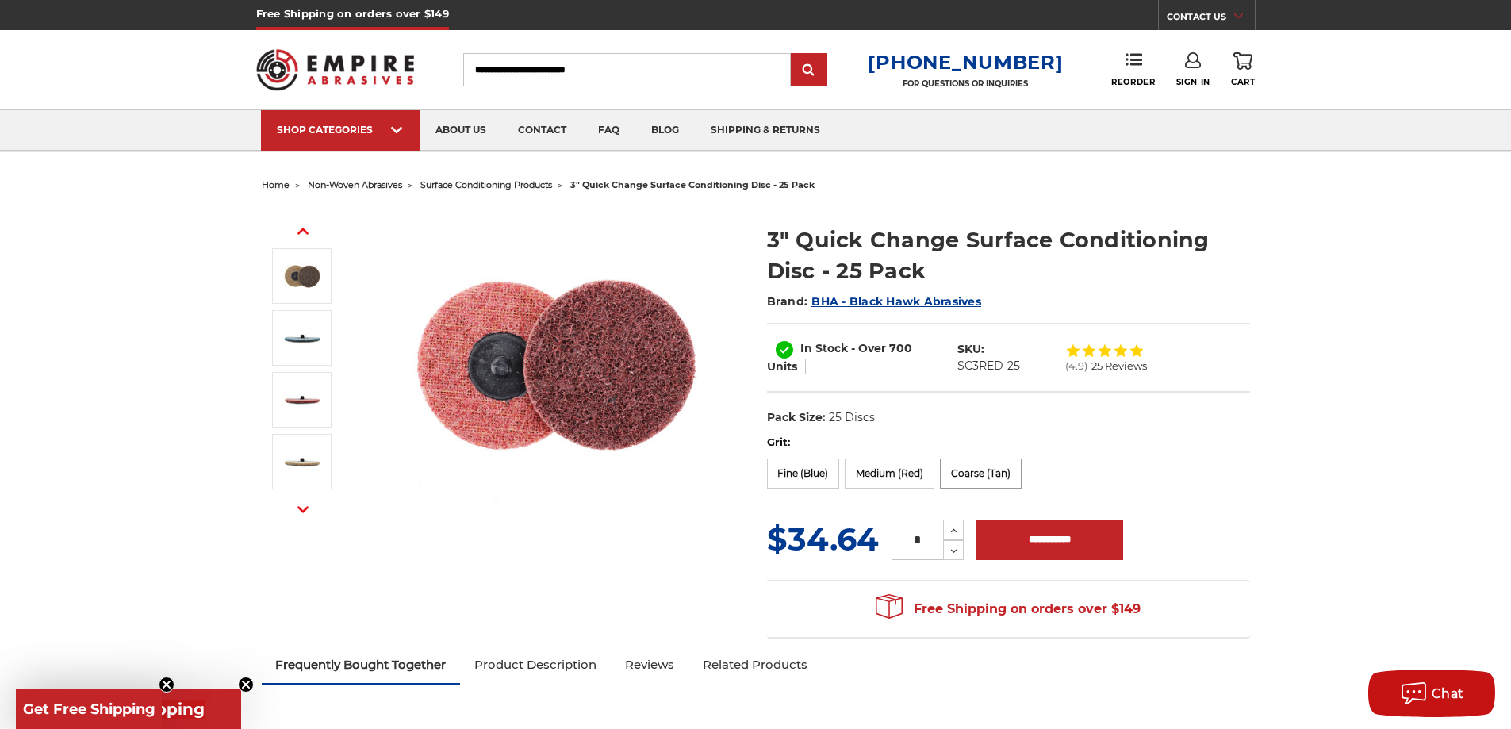
click at [978, 468] on label "Coarse (Tan)" at bounding box center [981, 474] width 82 height 30
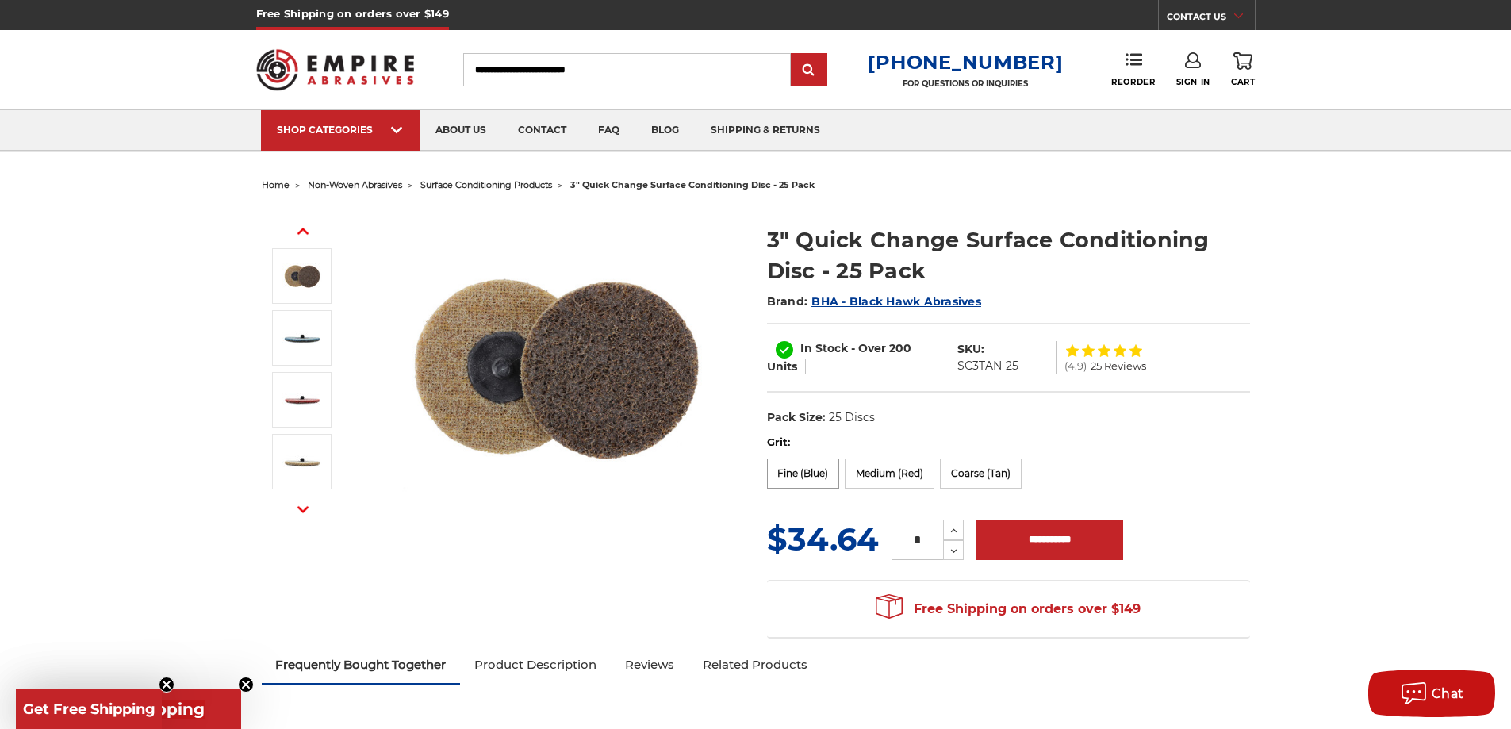
click at [787, 465] on label "Fine (Blue)" at bounding box center [803, 474] width 73 height 30
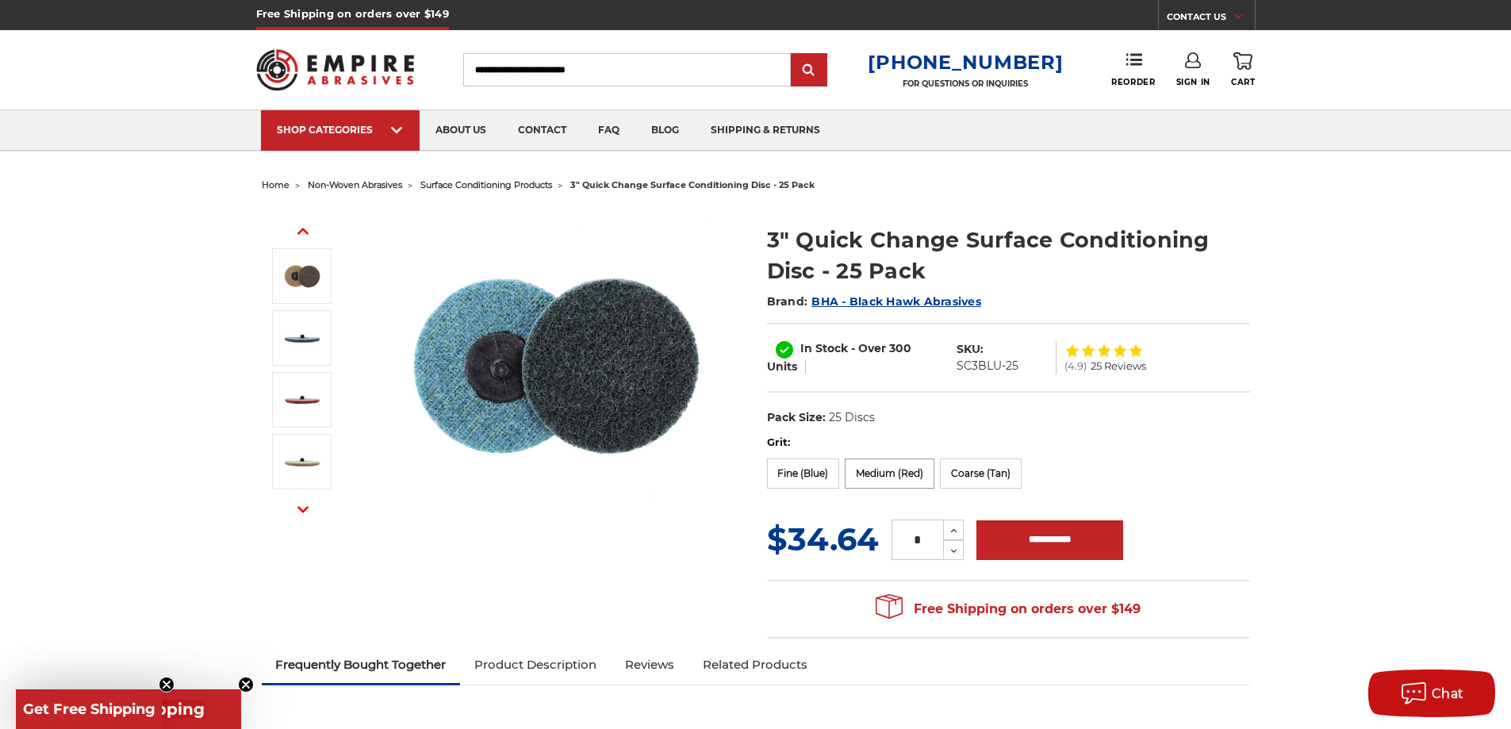
click at [866, 479] on label "Medium (Red)" at bounding box center [890, 474] width 90 height 30
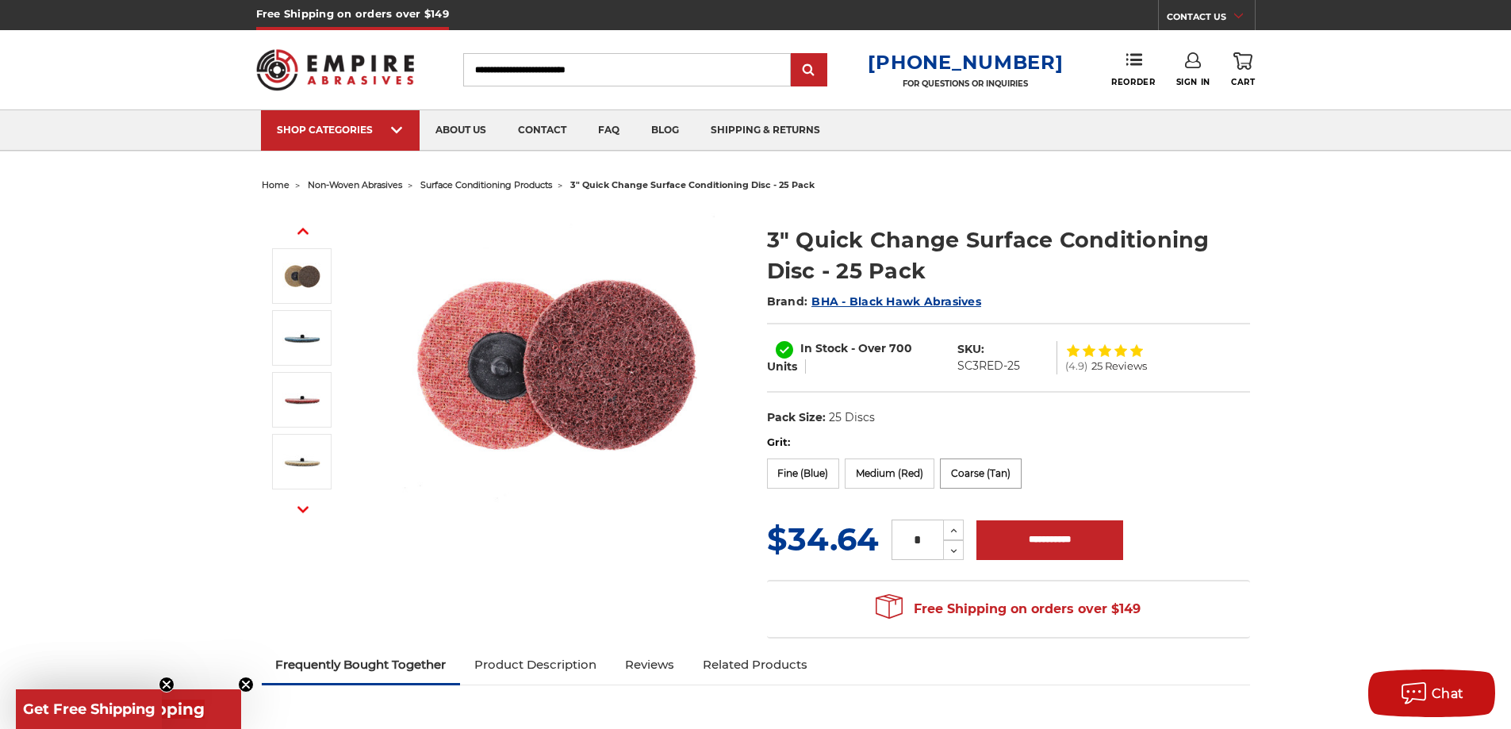
click at [992, 482] on label "Coarse (Tan)" at bounding box center [981, 474] width 82 height 30
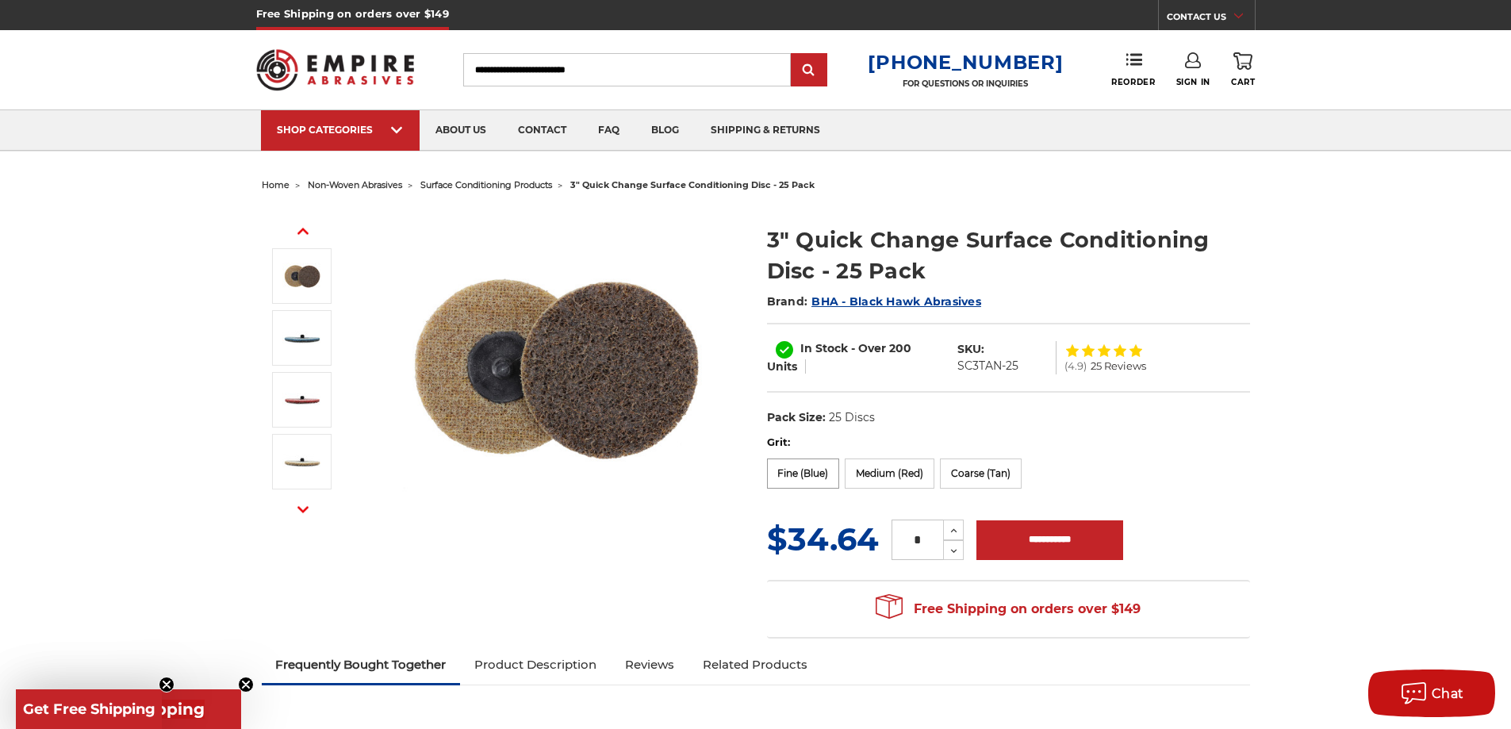
click at [831, 467] on label "Fine (Blue)" at bounding box center [803, 474] width 73 height 30
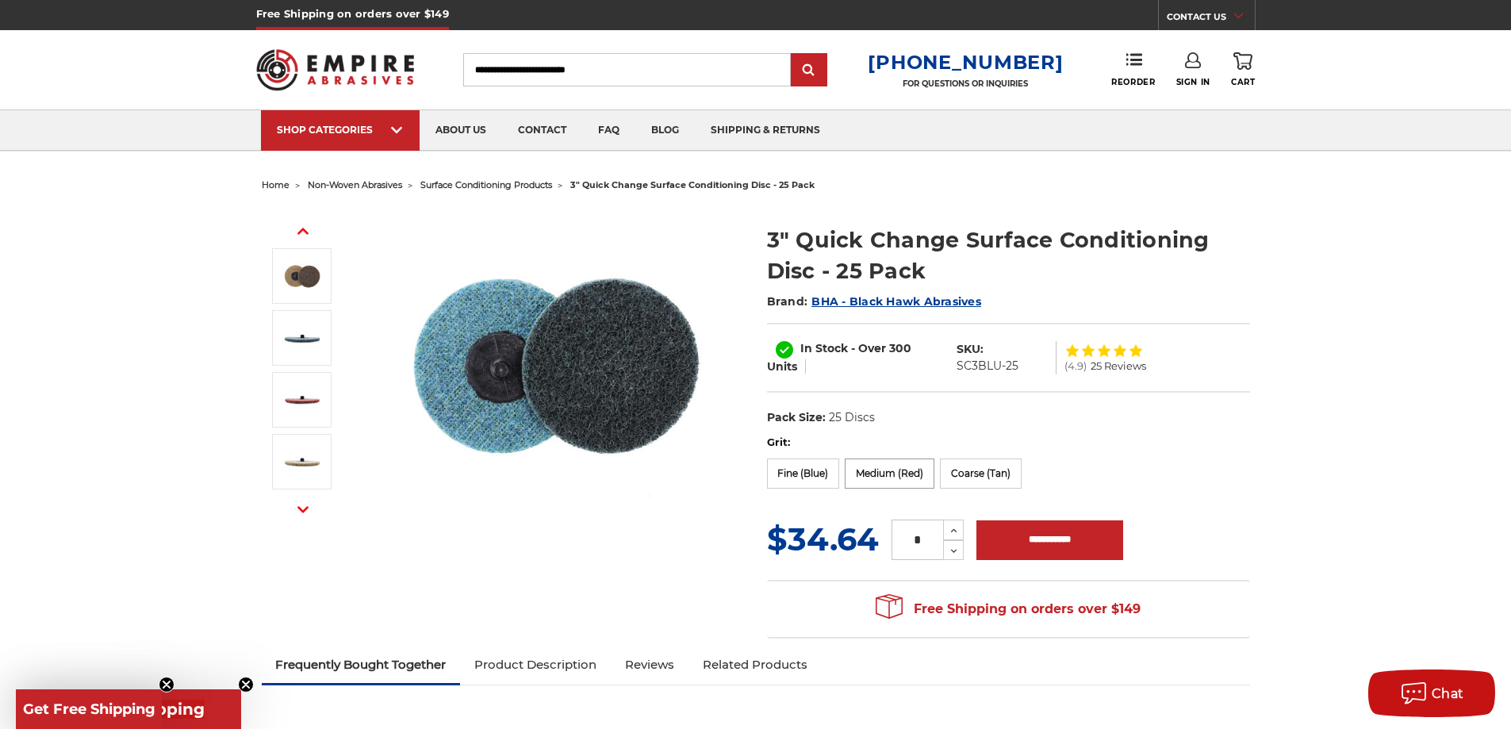
click at [888, 483] on label "Medium (Red)" at bounding box center [890, 474] width 90 height 30
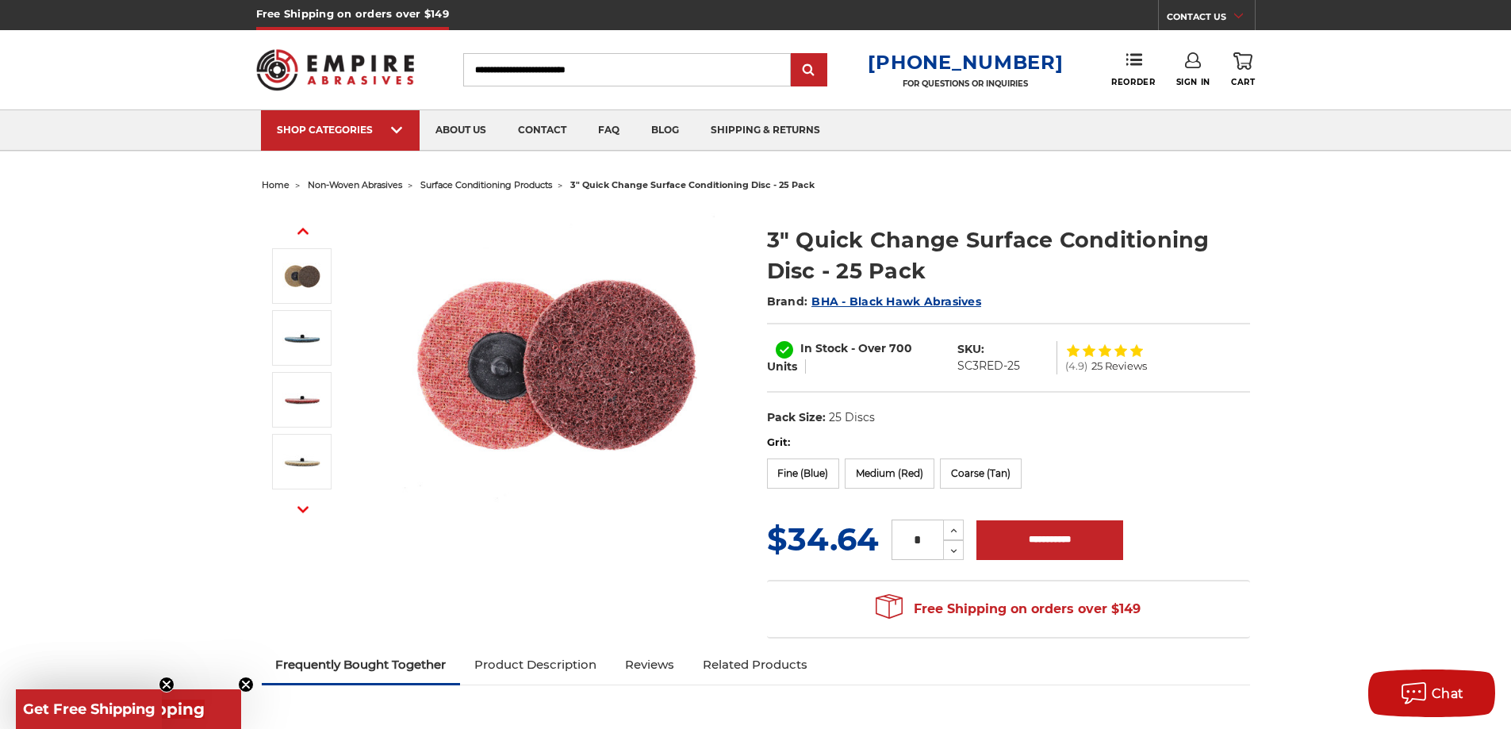
click at [977, 490] on div "Grit: Fine (Blue) Medium (Red) Coarse (Tan)" at bounding box center [1008, 465] width 483 height 60
click at [976, 476] on label "Coarse (Tan)" at bounding box center [981, 474] width 82 height 30
